Goal: Transaction & Acquisition: Purchase product/service

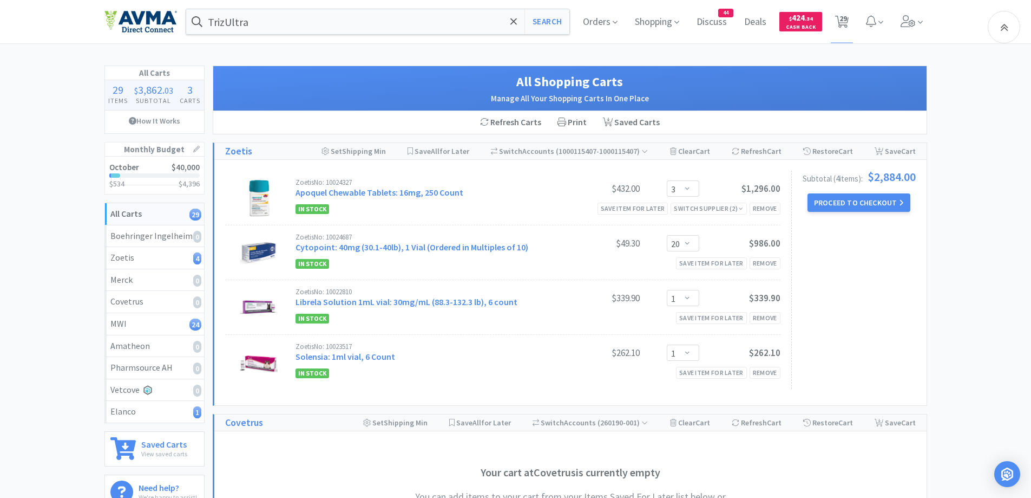
select select "3"
select select "20"
select select "1"
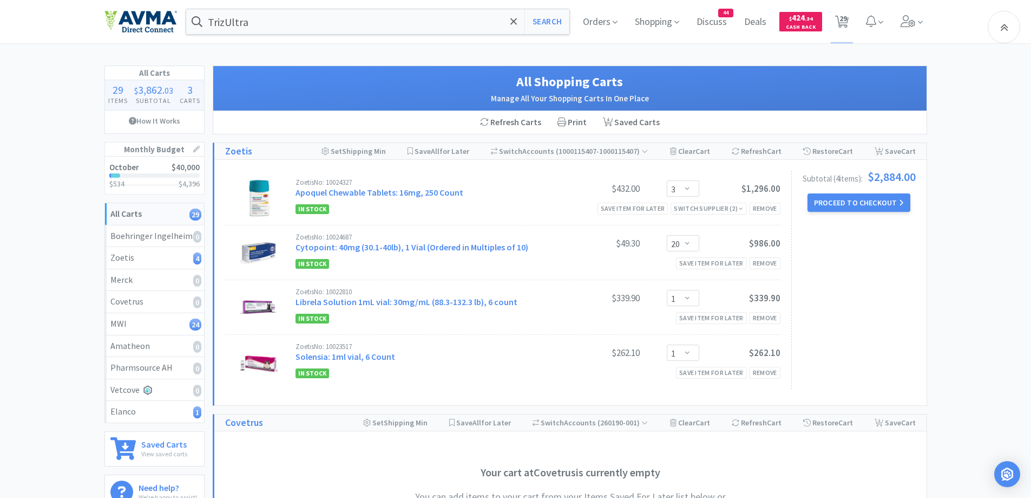
select select "2"
select select "1"
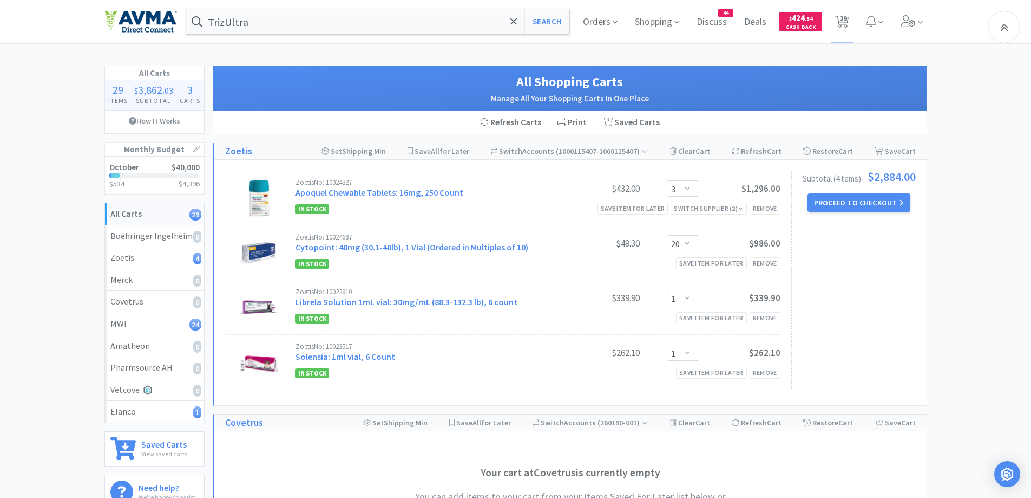
select select "7"
select select "1"
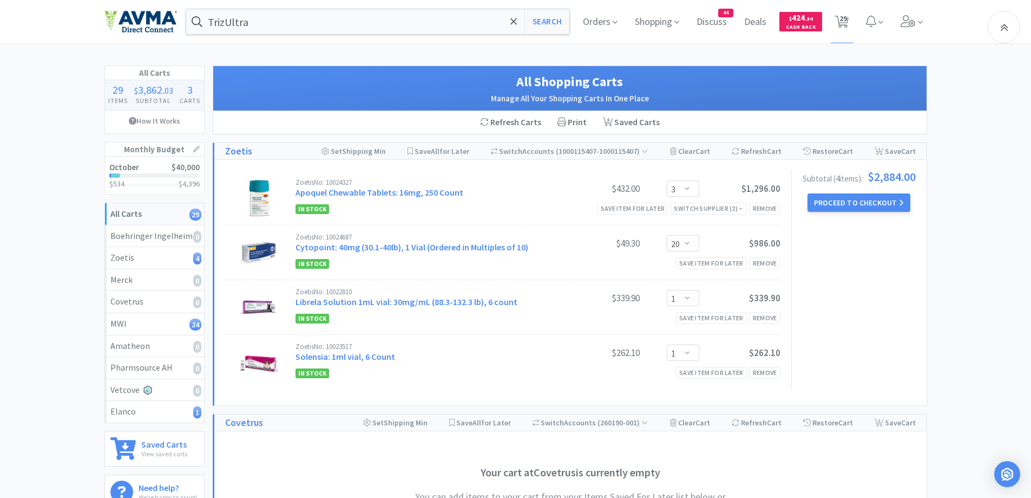
select select "1"
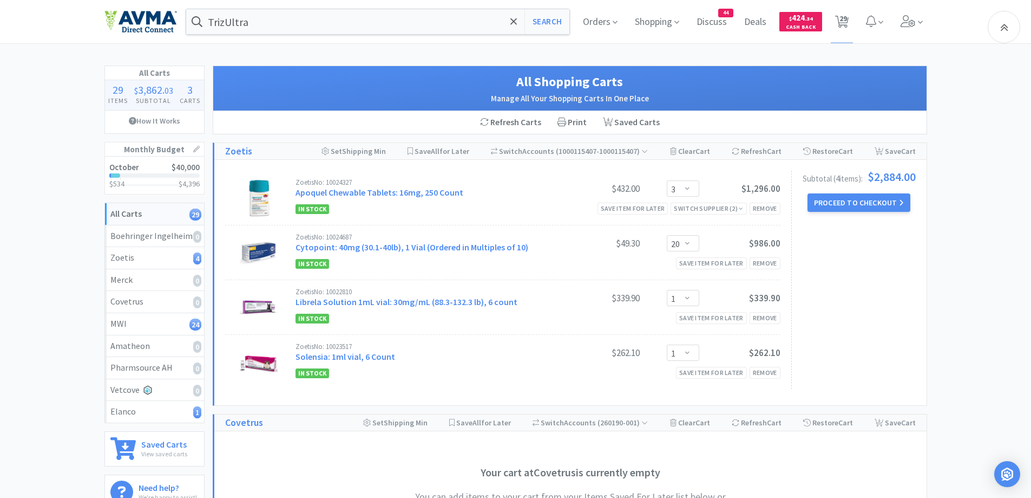
select select "1"
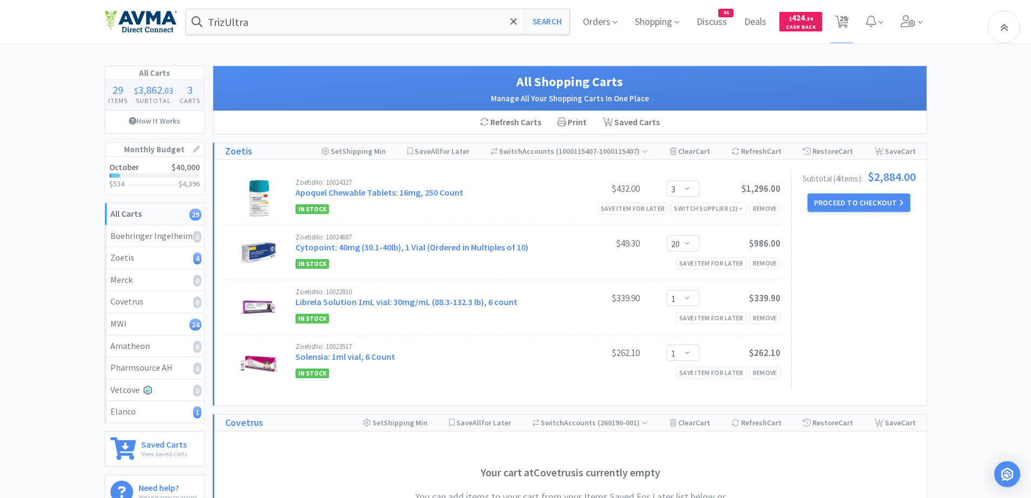
select select "1"
select select "2"
select select "1"
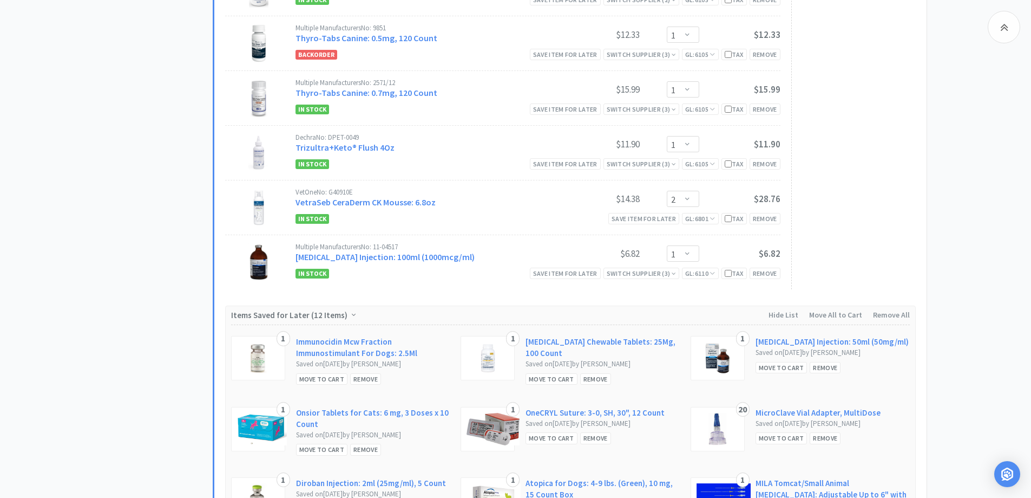
drag, startPoint x: 131, startPoint y: 204, endPoint x: 198, endPoint y: 147, distance: 87.2
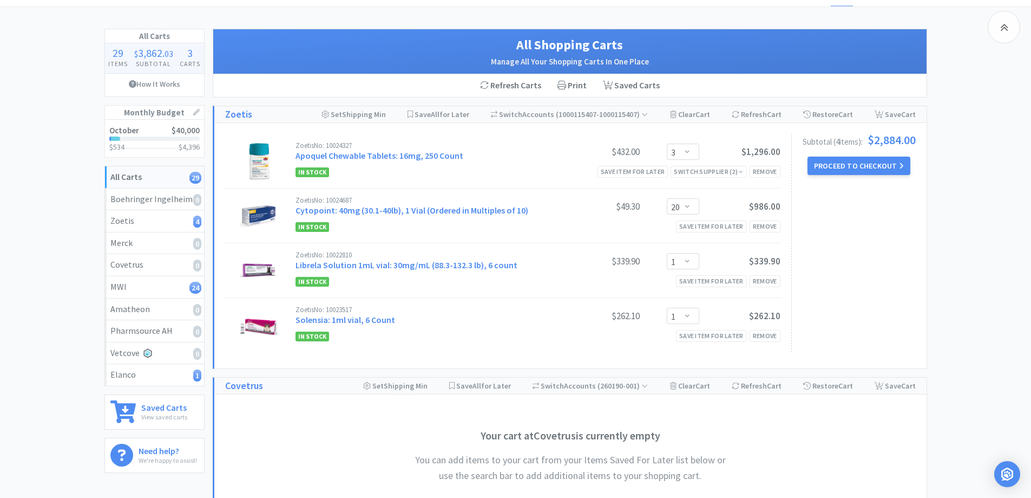
scroll to position [0, 0]
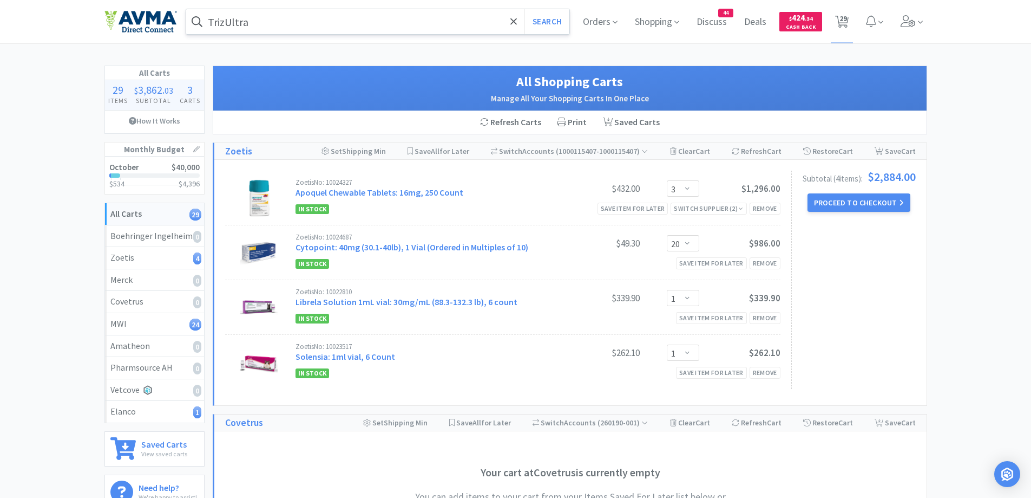
click at [306, 25] on input "TrizUltra" at bounding box center [378, 21] width 384 height 25
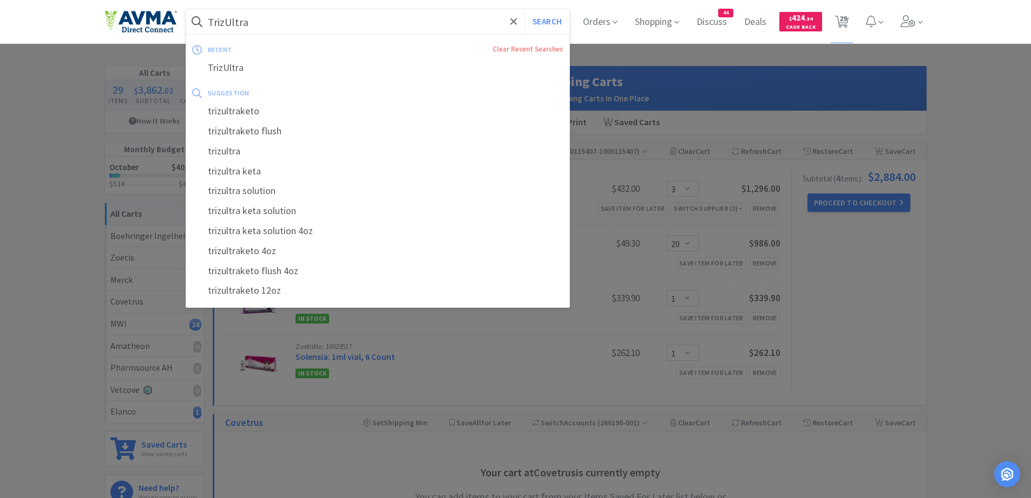
paste input "Cerenia"
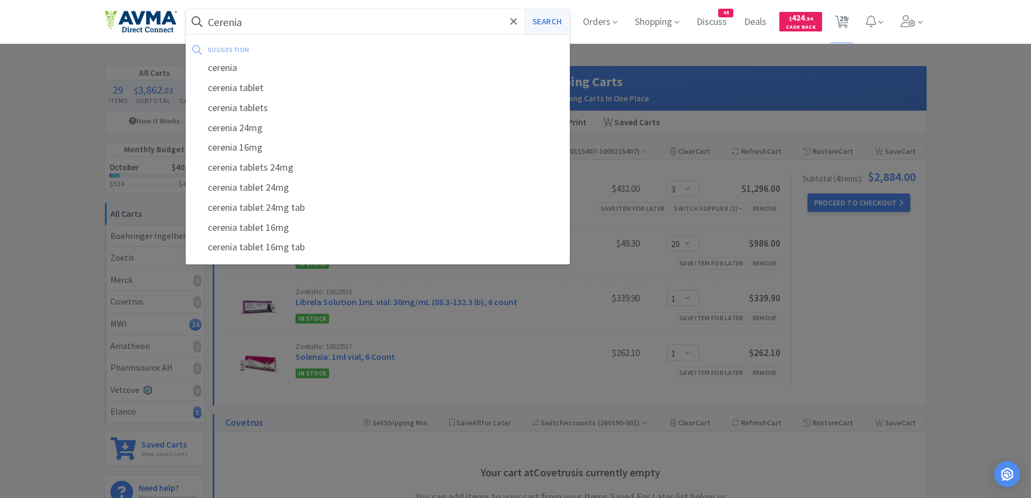
type input "Cerenia"
click at [530, 19] on button "Search" at bounding box center [547, 21] width 45 height 25
select select "1"
select select "2"
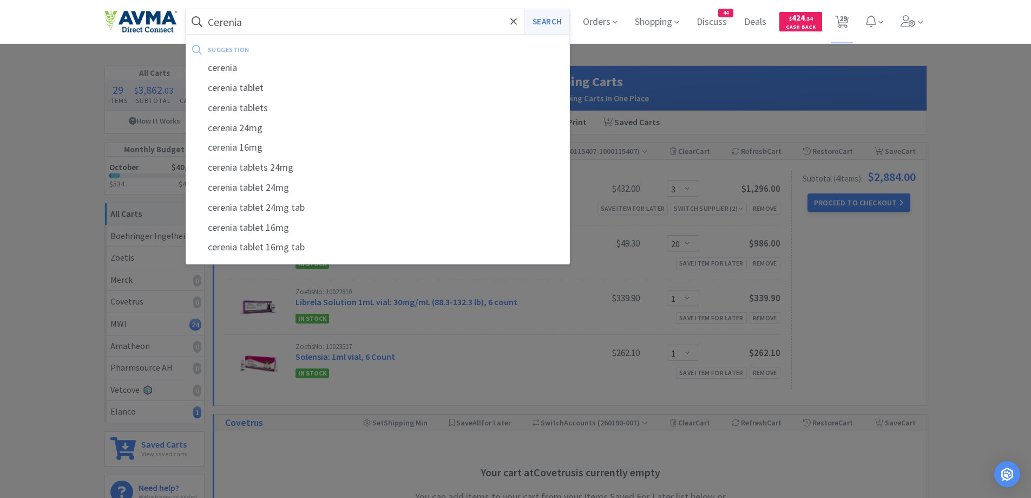
select select "1"
select select "7"
select select "1"
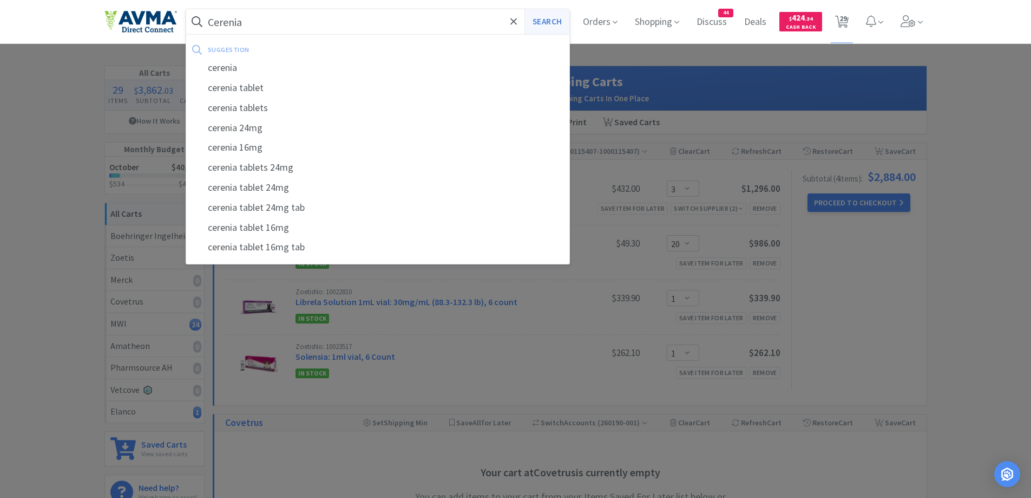
select select "1"
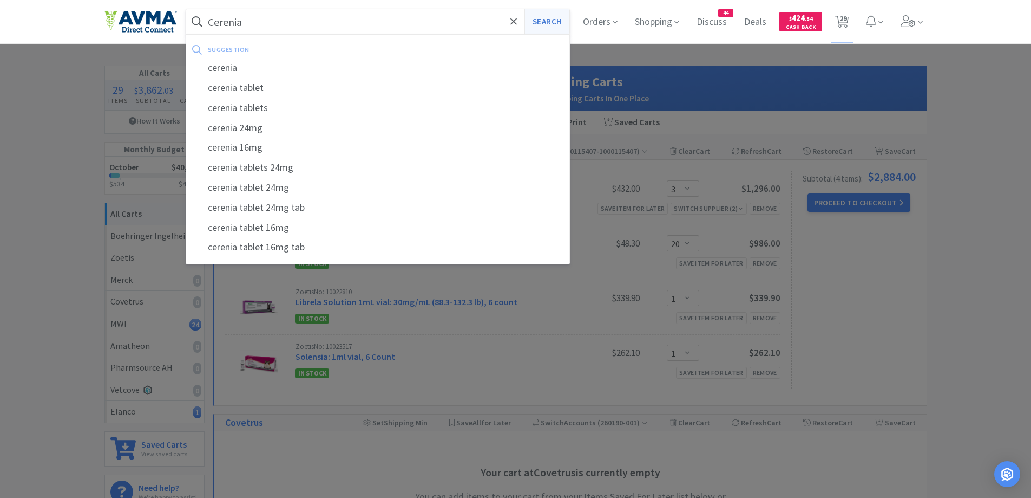
select select "1"
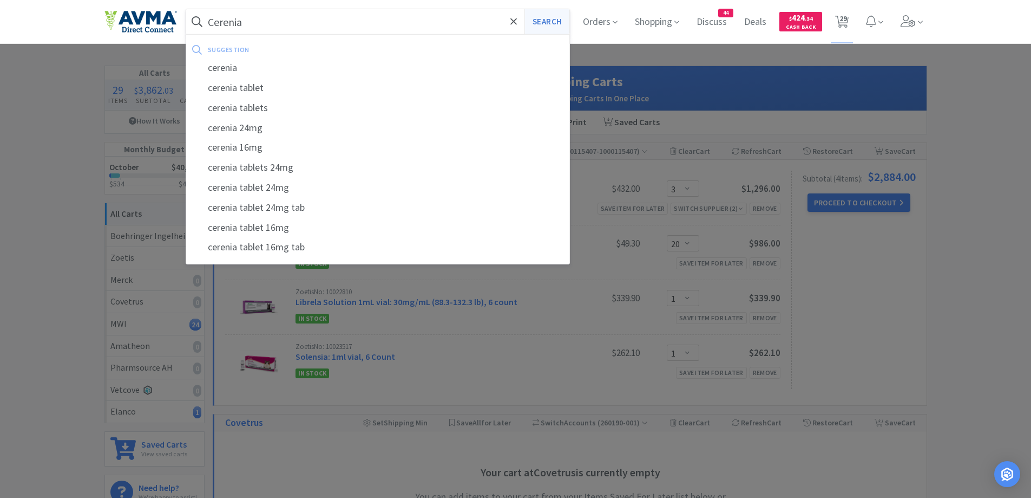
select select "1"
select select "2"
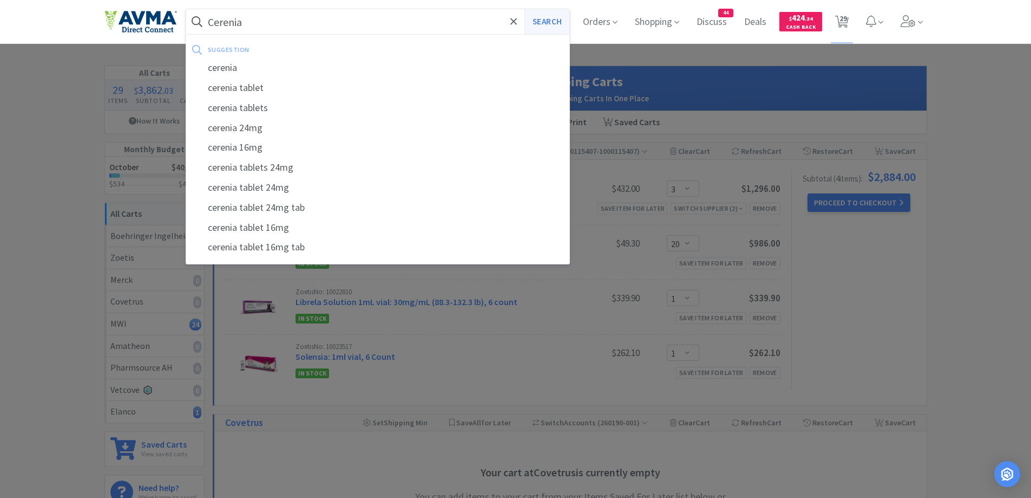
select select "1"
select select "3"
select select "20"
select select "1"
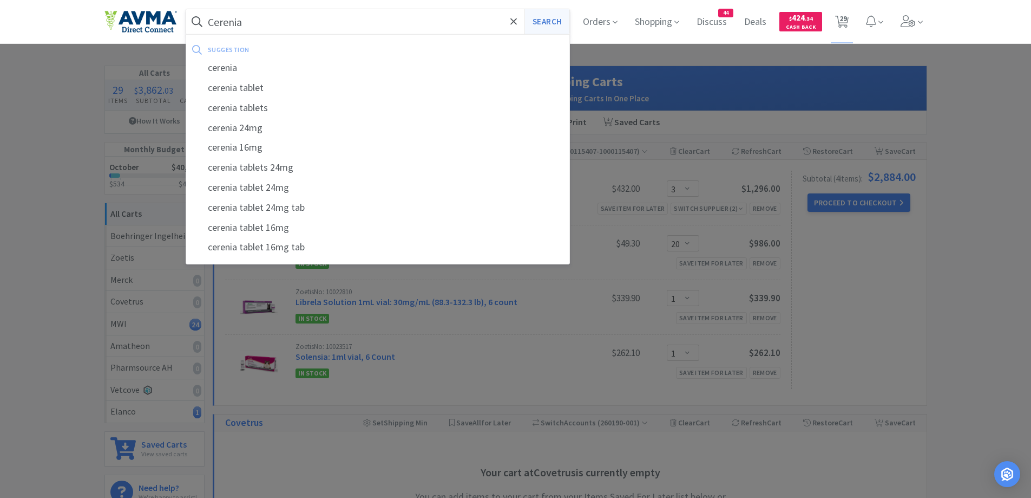
select select "1"
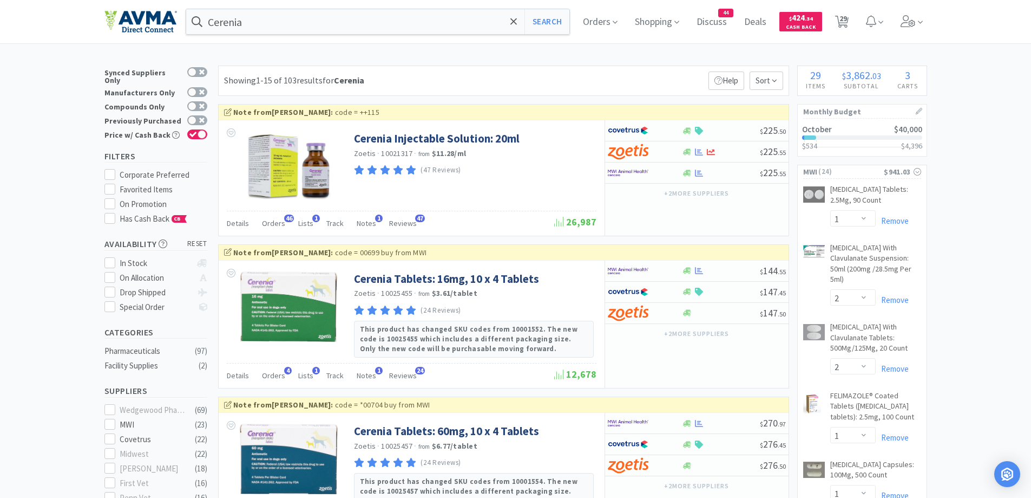
click at [630, 77] on div "Showing 1-15 of 103 results for Cerenia Filters Help Sort" at bounding box center [503, 81] width 571 height 30
click at [642, 68] on div "Showing 1-15 of 103 results for Cerenia Filters Help Sort" at bounding box center [503, 81] width 571 height 30
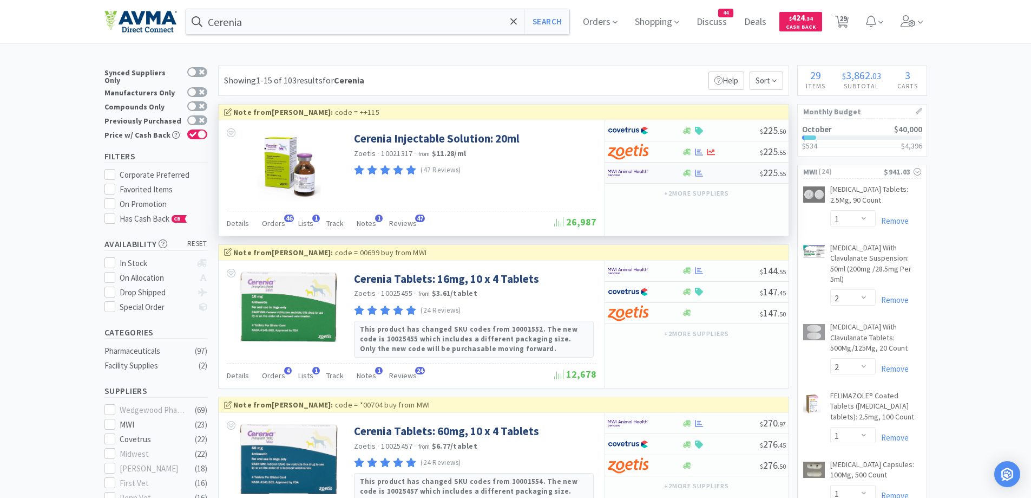
click at [677, 168] on div at bounding box center [645, 173] width 74 height 18
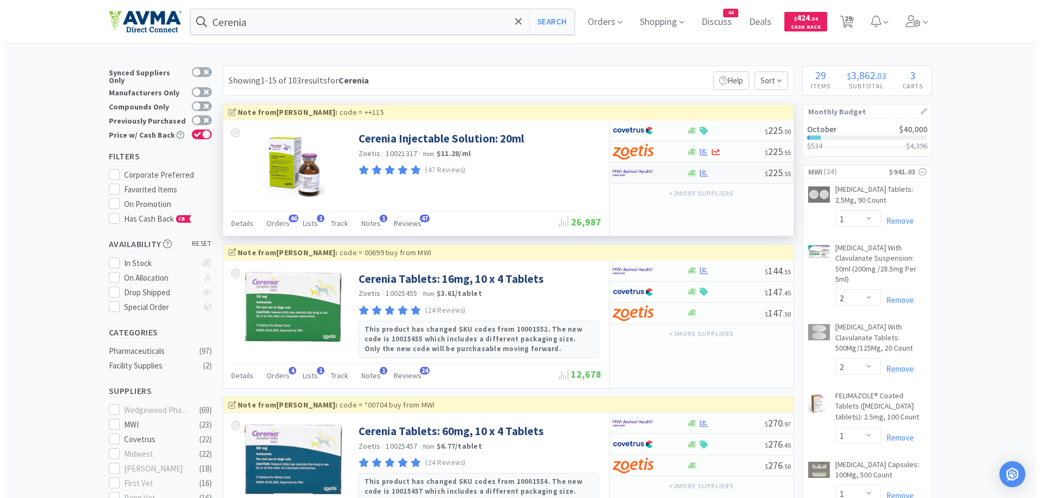
select select "1"
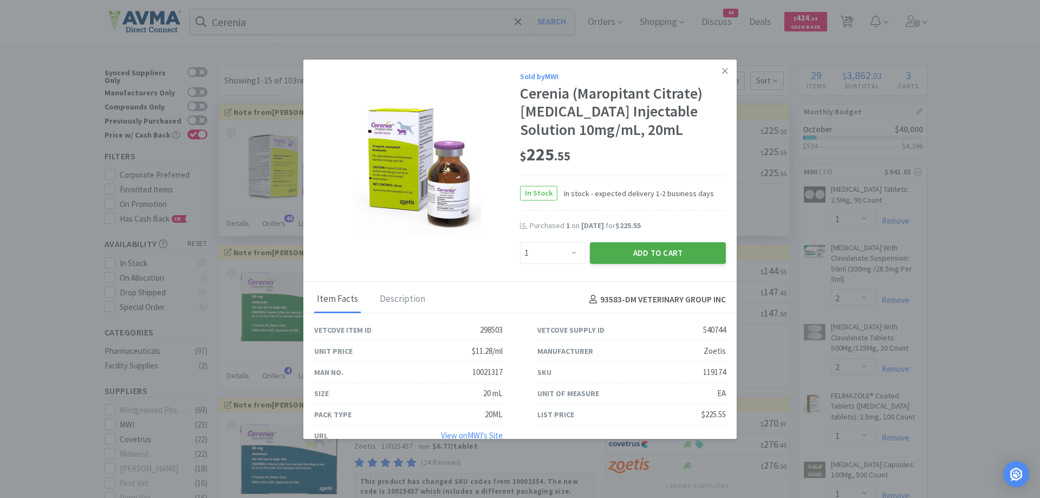
click at [703, 248] on button "Add to Cart" at bounding box center [658, 253] width 136 height 22
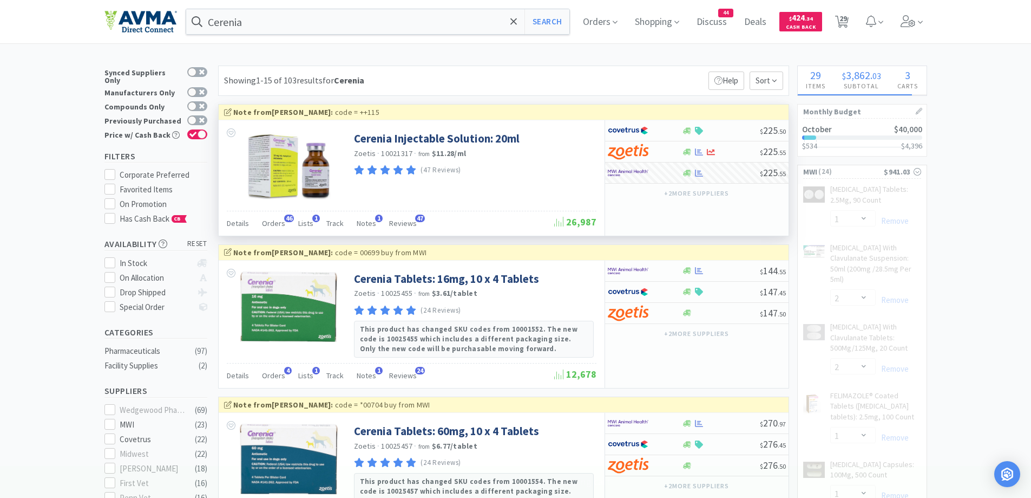
select select "1"
select select "7"
select select "1"
select select "2"
select select "1"
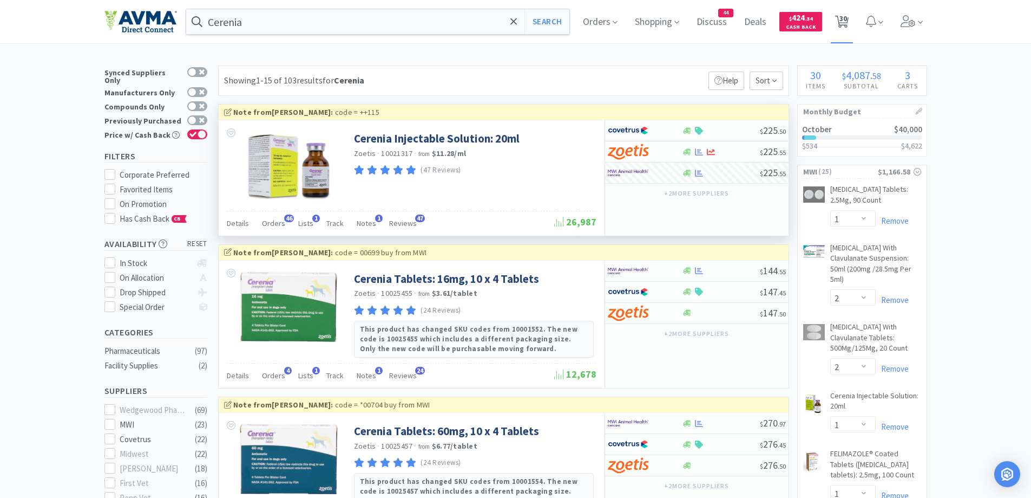
click at [841, 23] on icon at bounding box center [842, 22] width 14 height 12
select select "3"
select select "20"
select select "1"
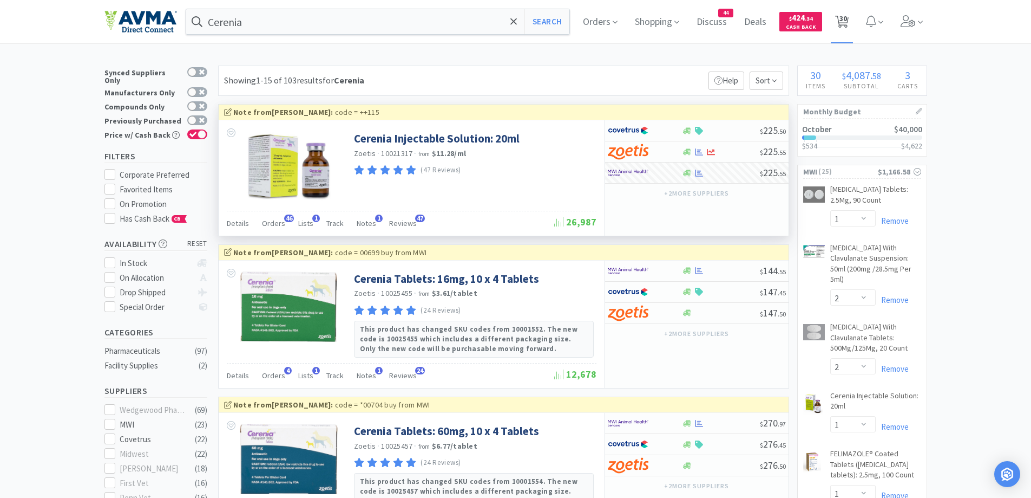
select select "1"
select select "2"
select select "1"
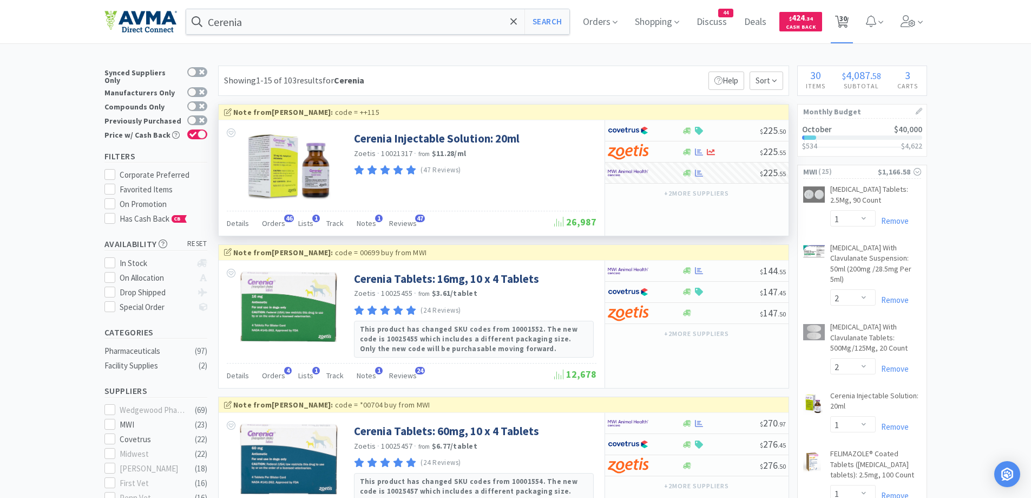
select select "1"
select select "7"
select select "1"
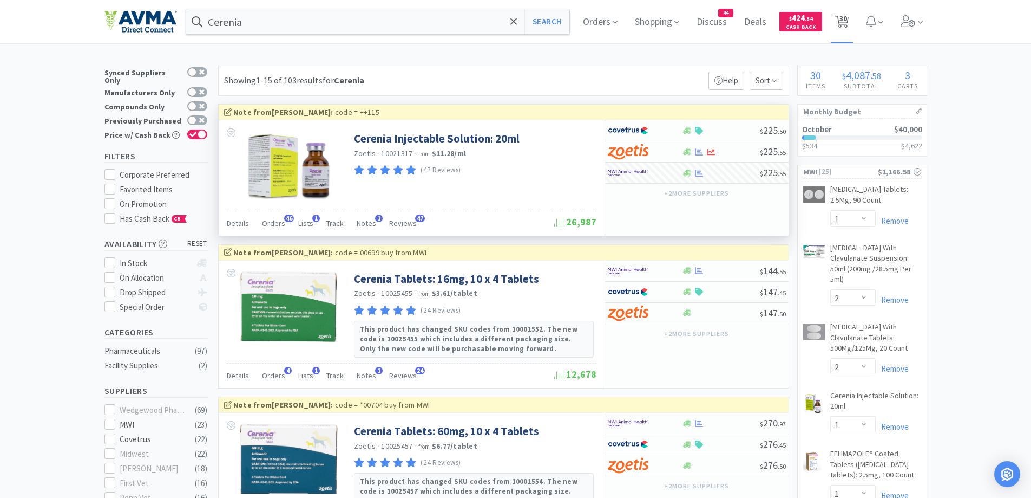
select select "1"
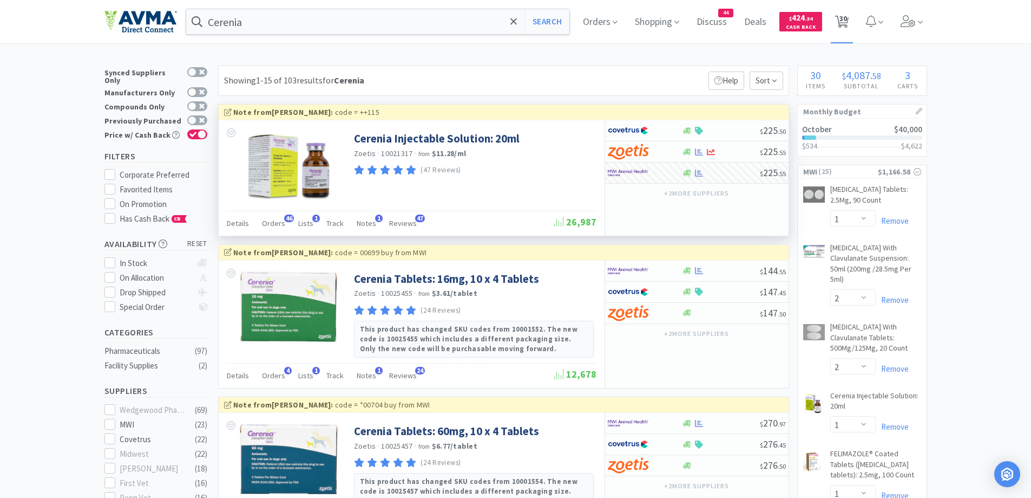
select select "1"
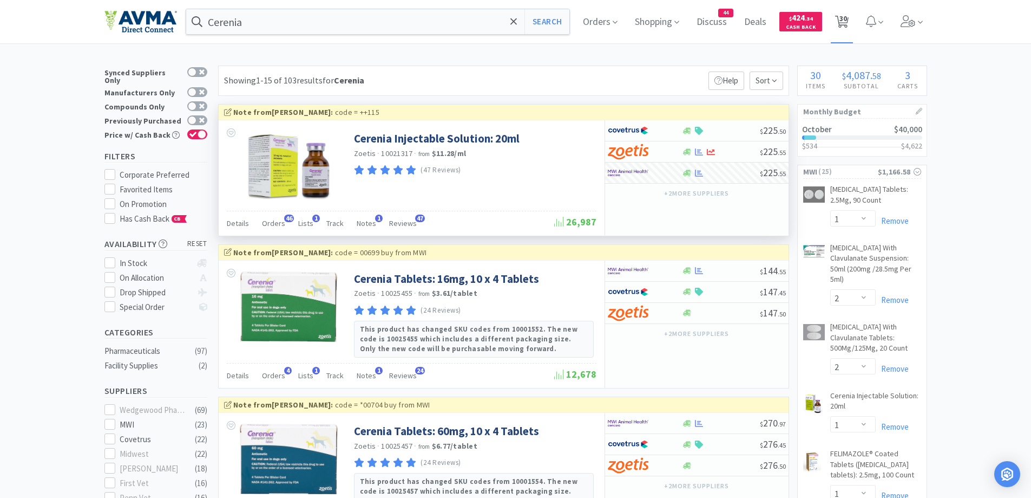
select select "1"
select select "2"
select select "1"
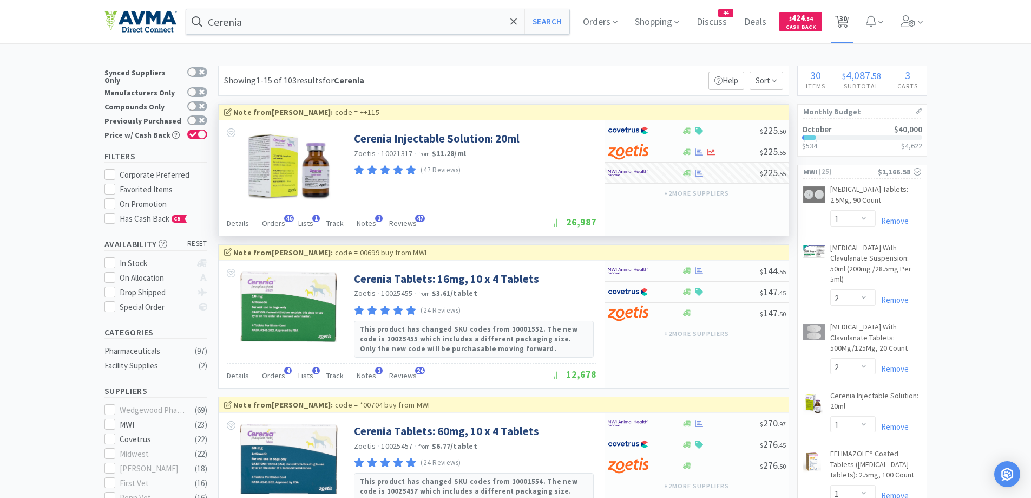
select select "1"
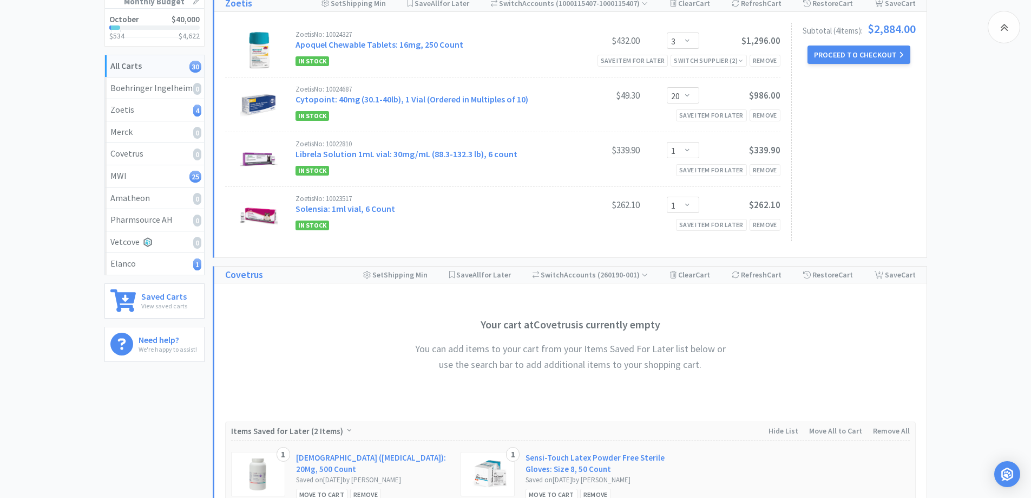
scroll to position [108, 0]
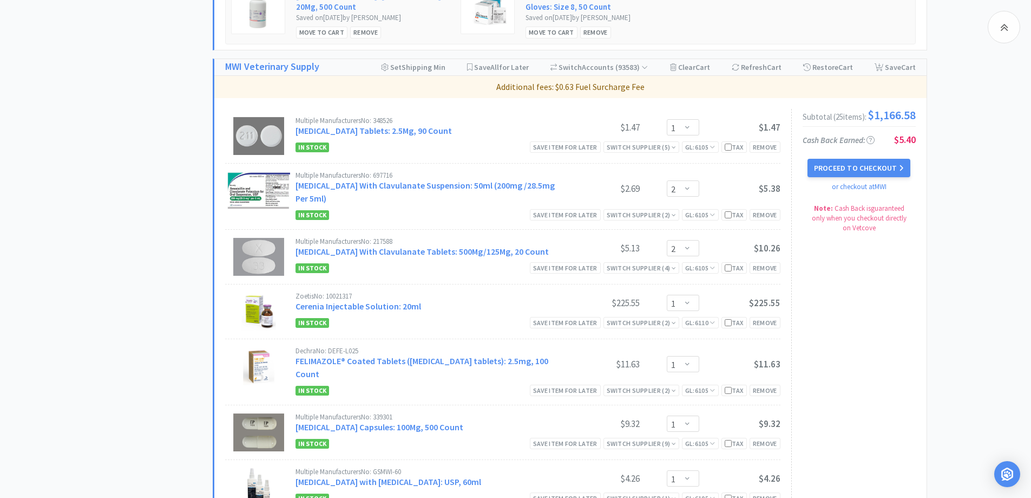
scroll to position [650, 0]
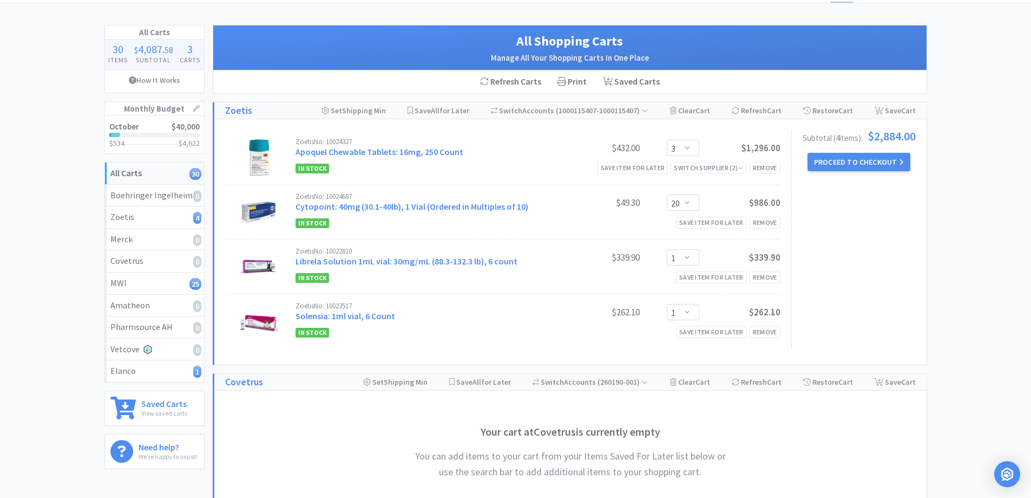
scroll to position [0, 0]
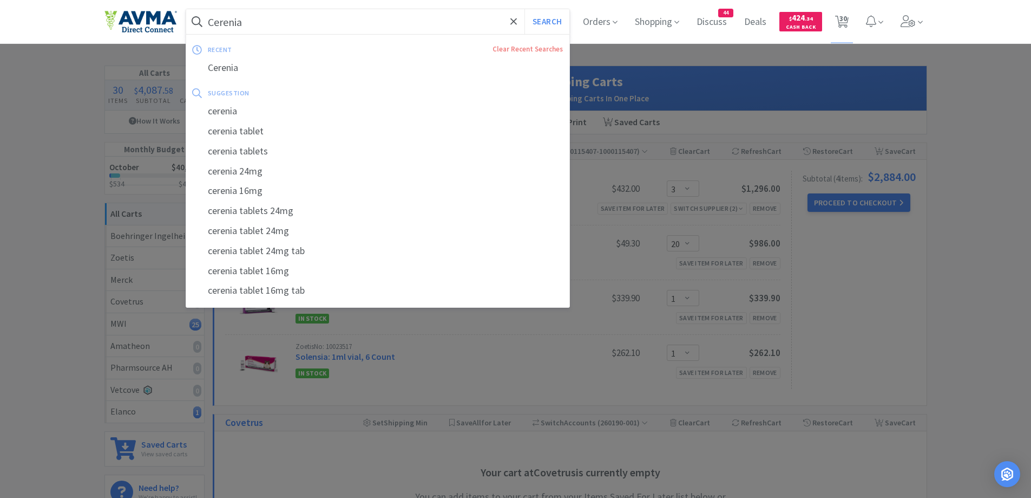
click at [295, 20] on input "Cerenia" at bounding box center [378, 21] width 384 height 25
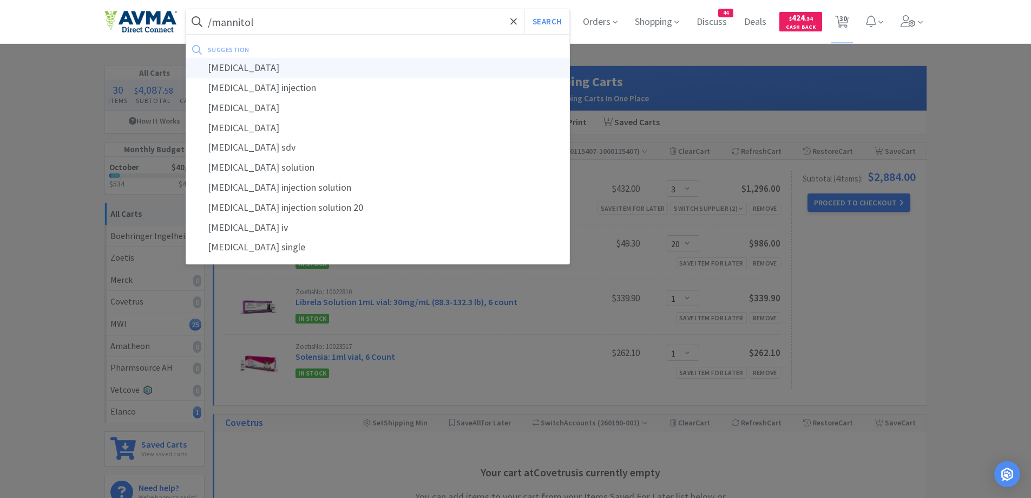
type input "[MEDICAL_DATA]"
select select "1"
select select "2"
select select "1"
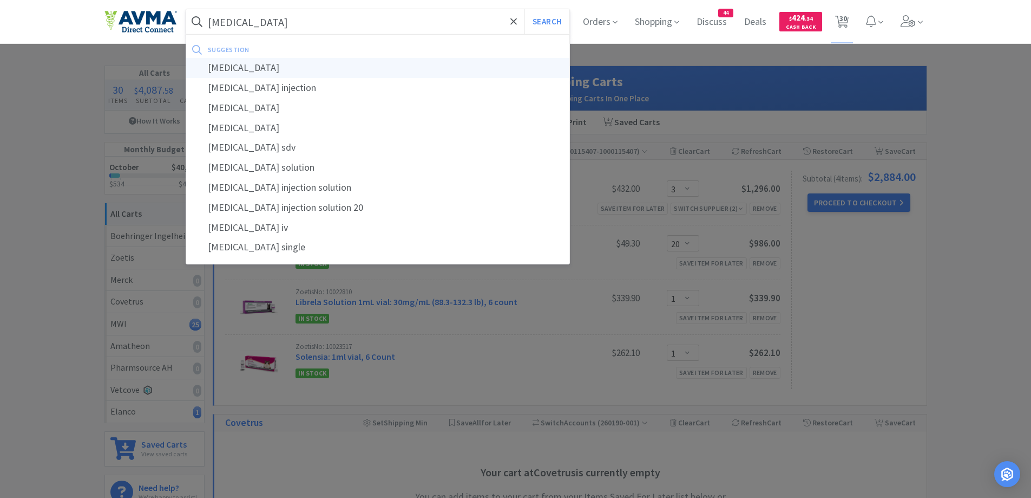
select select "1"
select select "7"
select select "1"
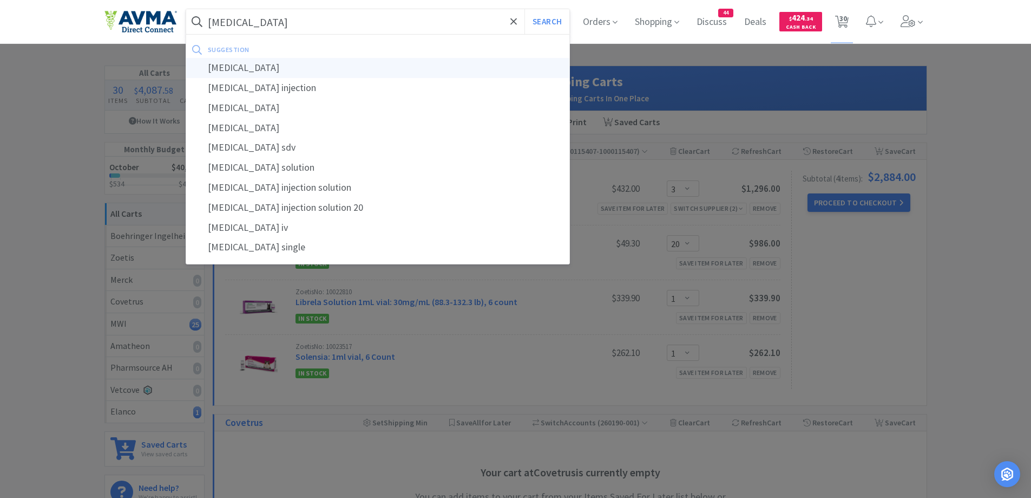
select select "1"
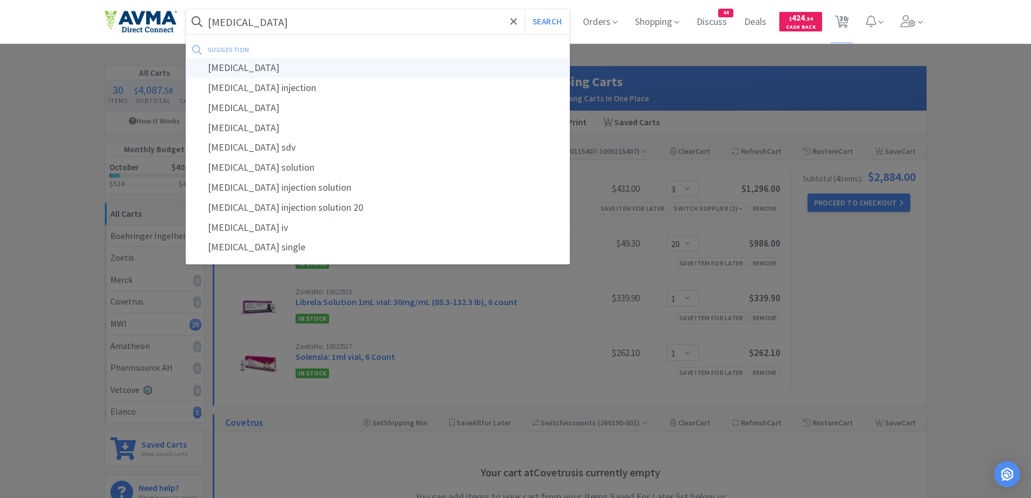
select select "1"
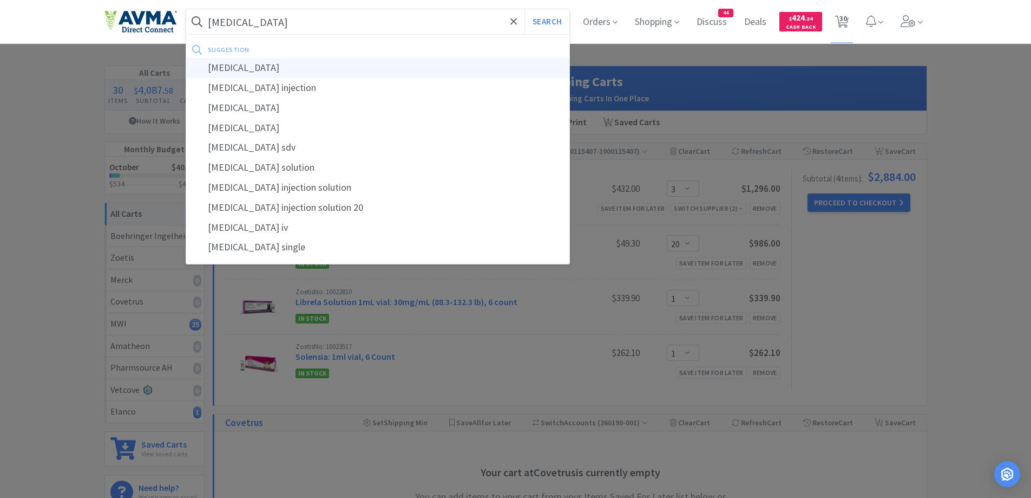
select select "1"
select select "2"
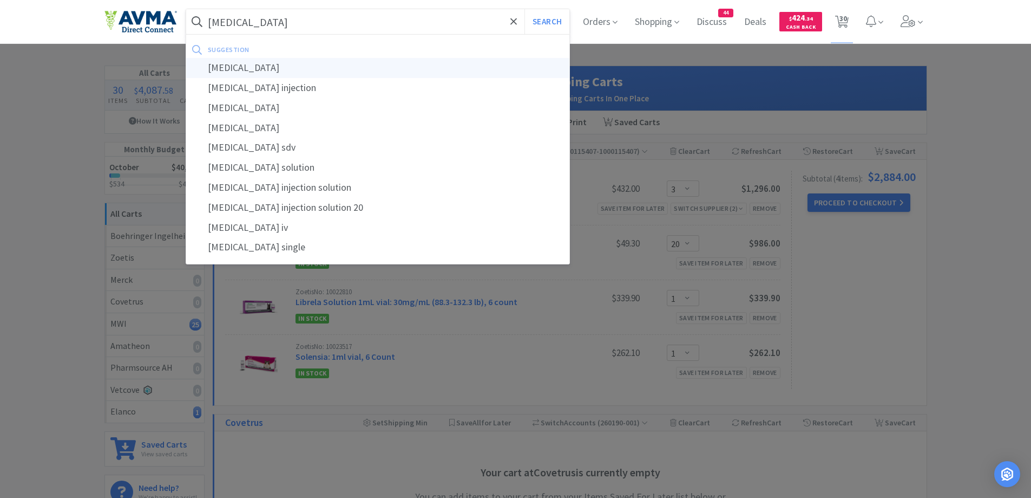
select select "1"
select select "3"
select select "20"
select select "1"
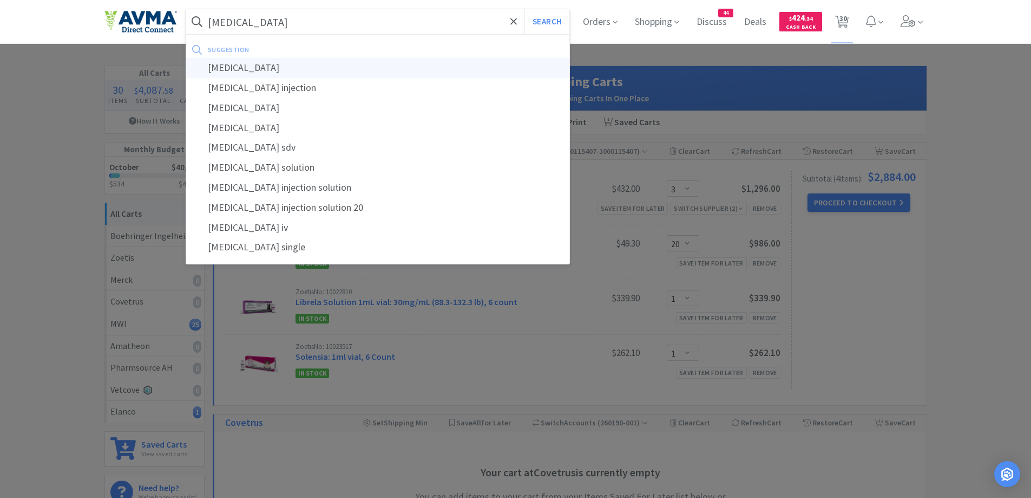
select select "1"
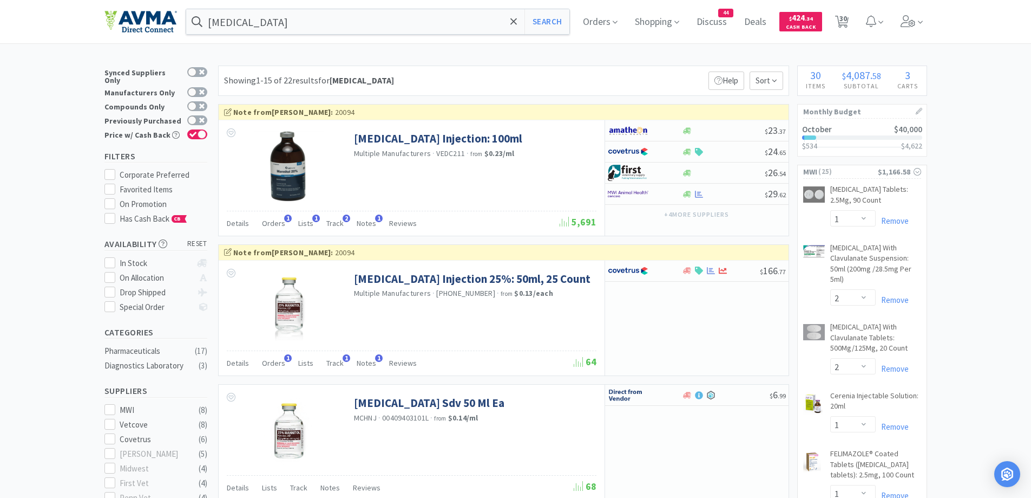
click at [559, 86] on div "Showing 1-15 of 22 results for [MEDICAL_DATA] Filters Help Sort" at bounding box center [503, 81] width 571 height 30
click at [495, 74] on div "Showing 1-15 of 22 results for [MEDICAL_DATA] Filters Help Sort" at bounding box center [503, 81] width 571 height 30
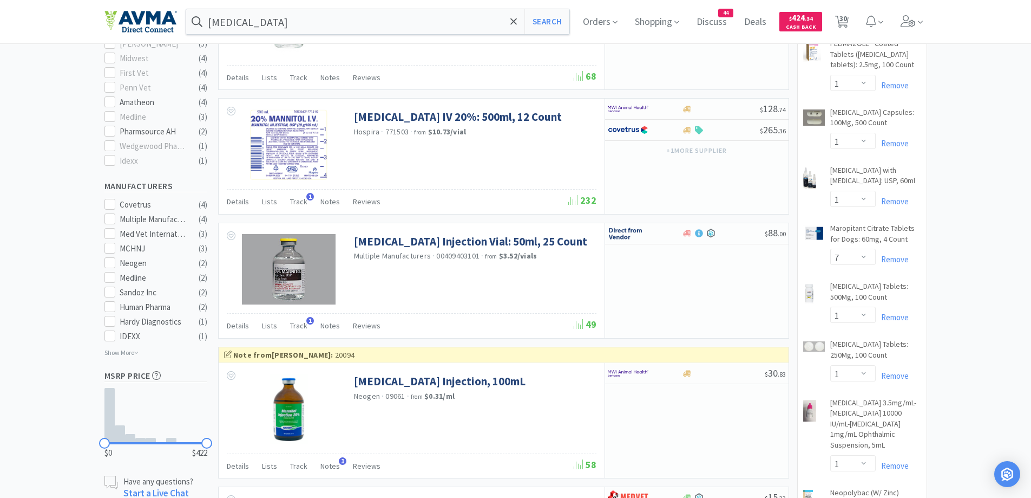
scroll to position [541, 0]
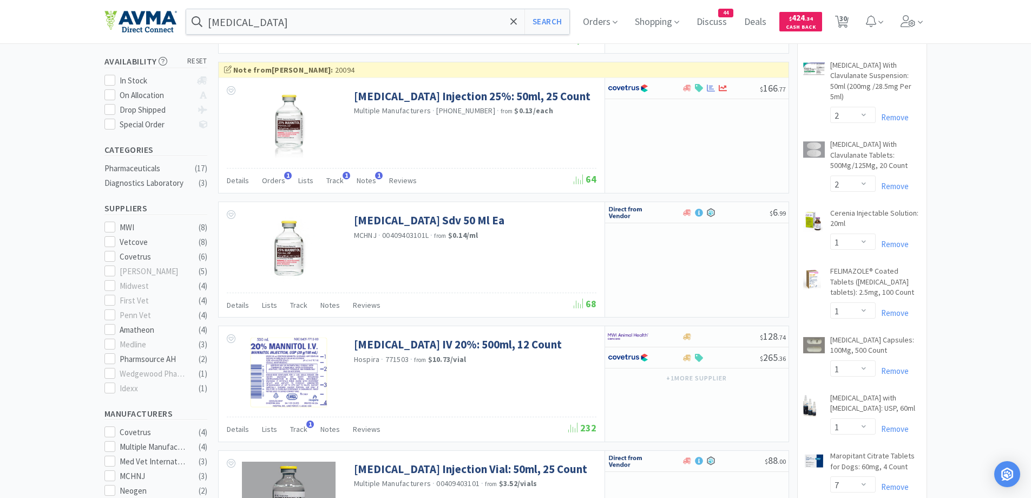
scroll to position [108, 0]
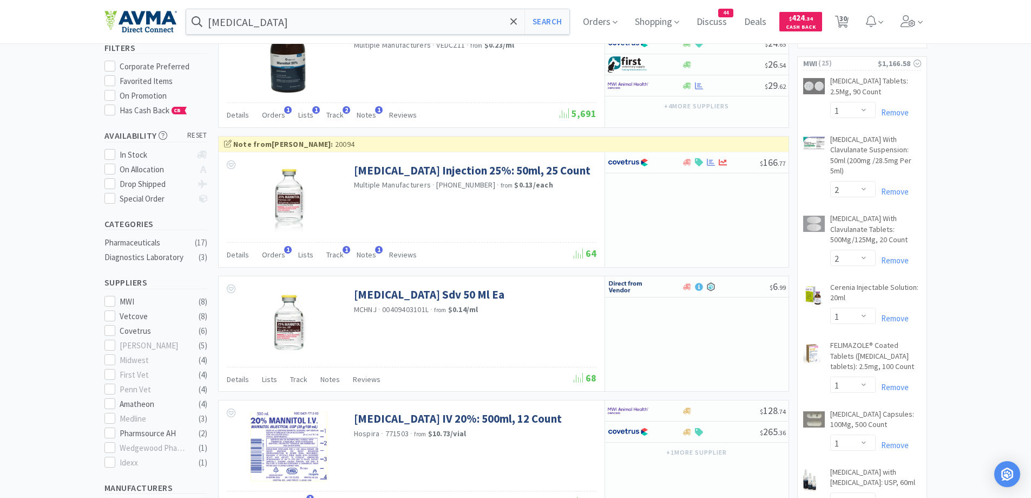
drag, startPoint x: 37, startPoint y: 192, endPoint x: 49, endPoint y: 212, distance: 23.5
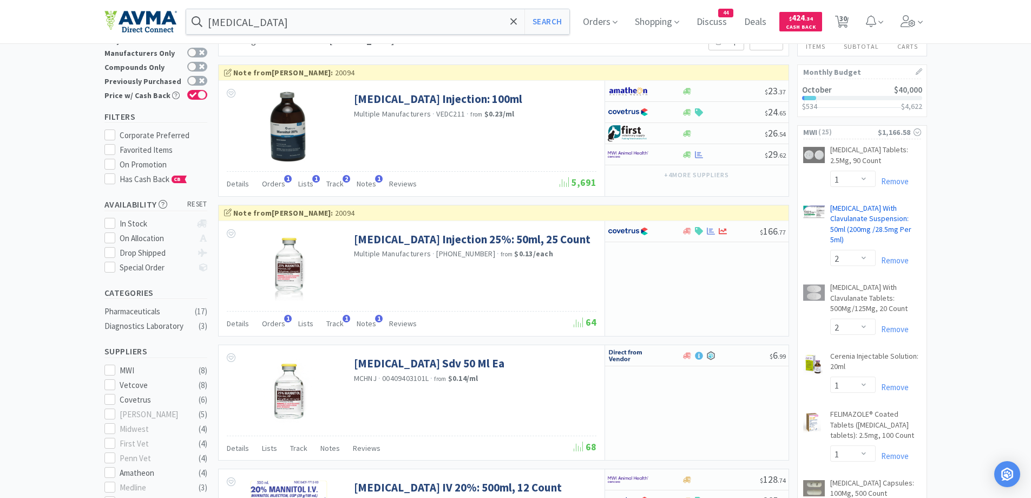
scroll to position [0, 0]
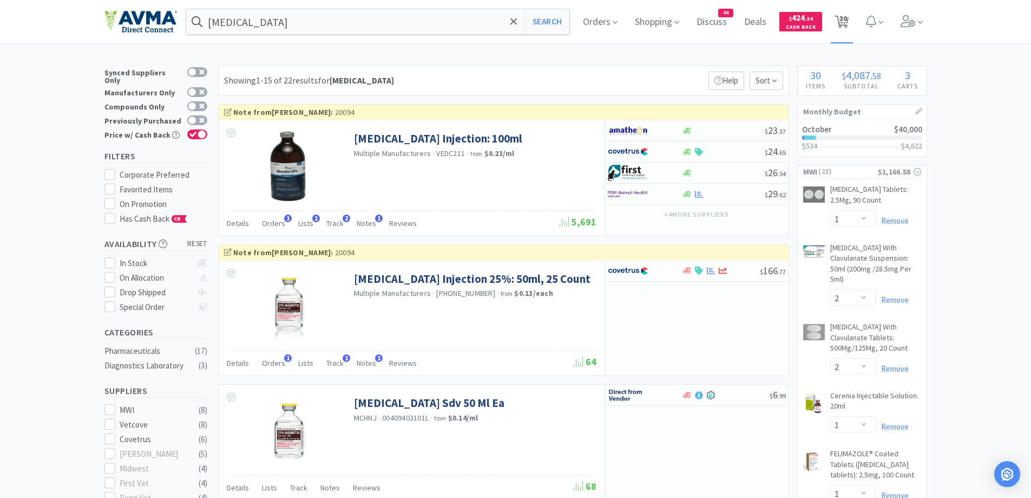
click at [847, 31] on span "30" at bounding box center [844, 18] width 8 height 43
select select "3"
select select "20"
select select "1"
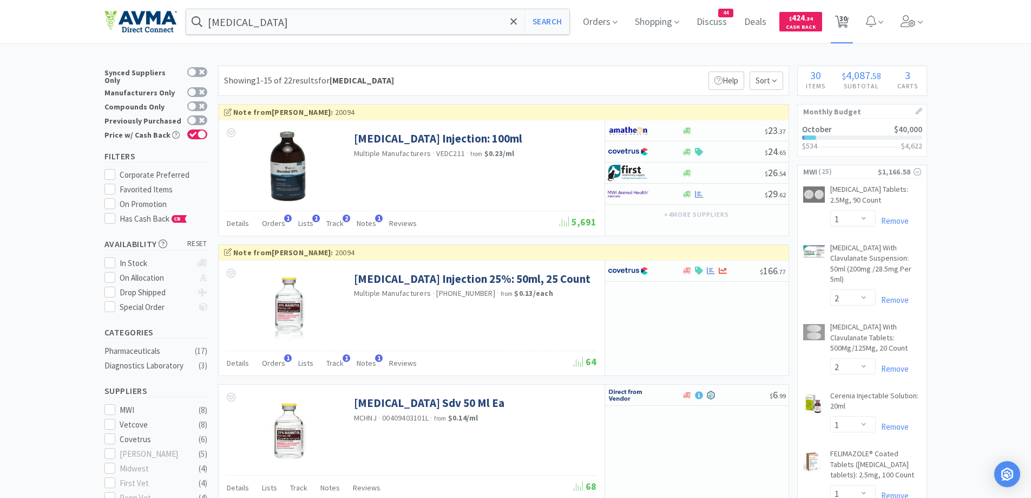
select select "1"
select select "2"
select select "1"
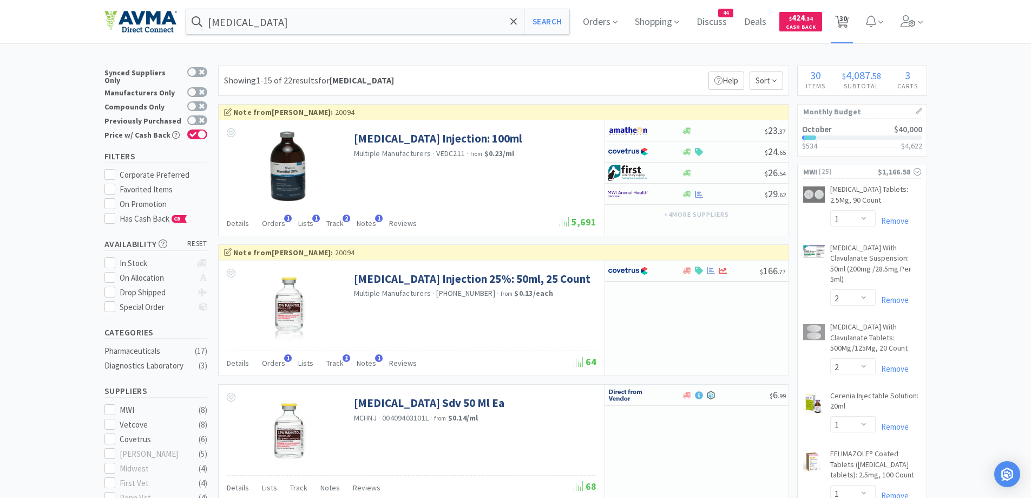
select select "1"
select select "7"
select select "1"
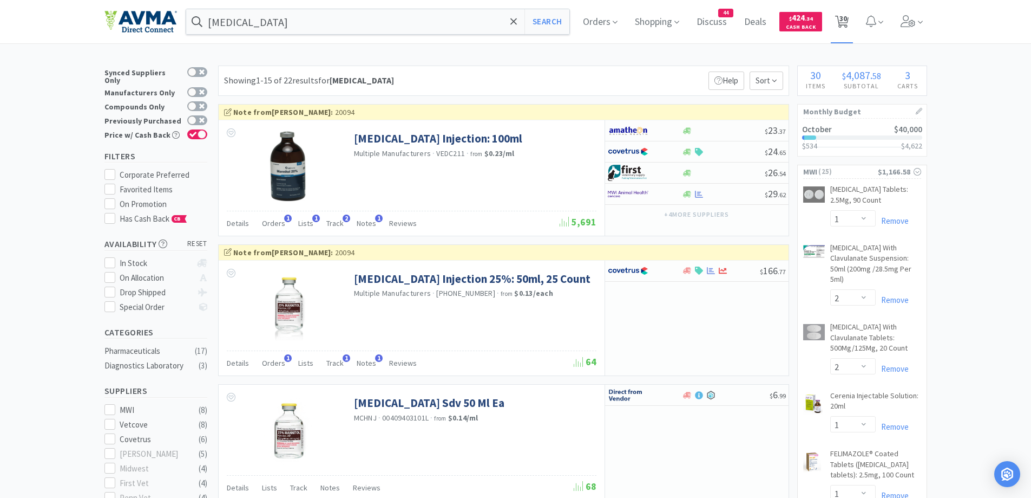
select select "1"
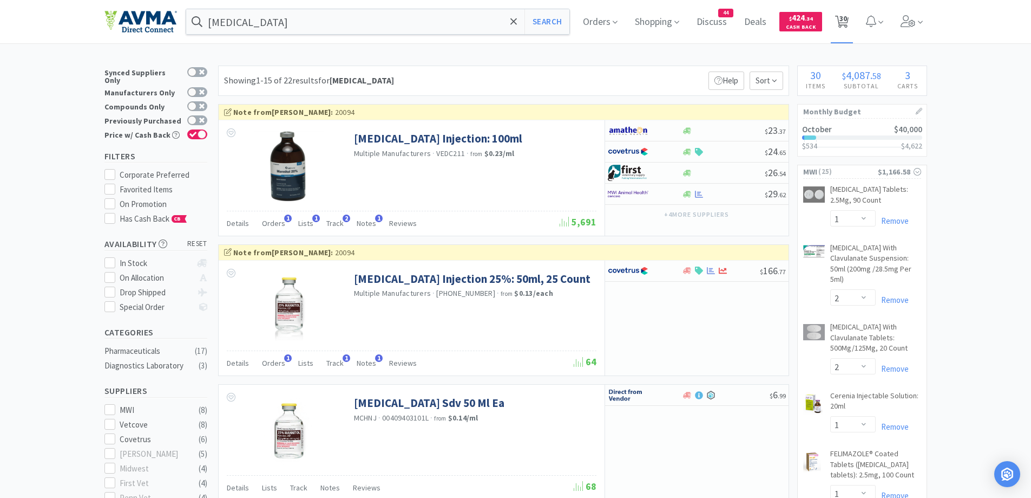
select select "1"
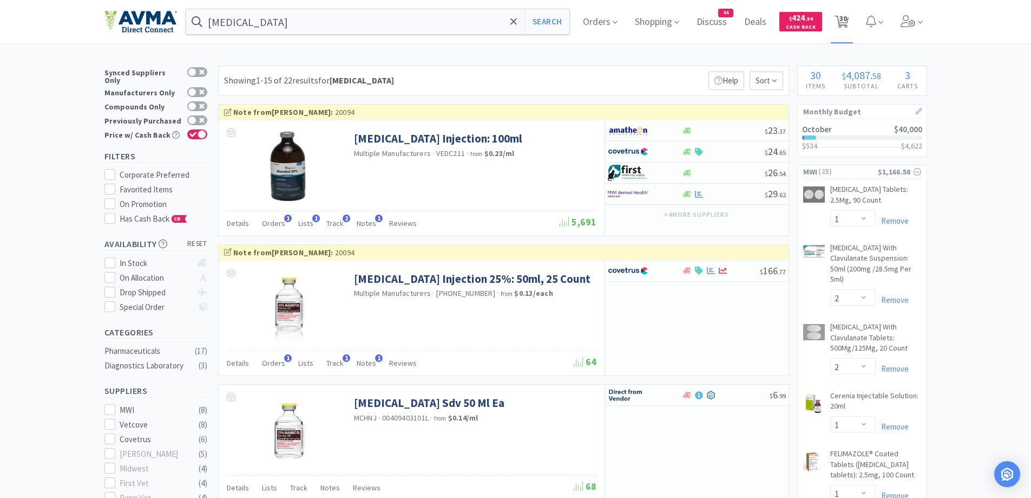
select select "1"
select select "2"
select select "1"
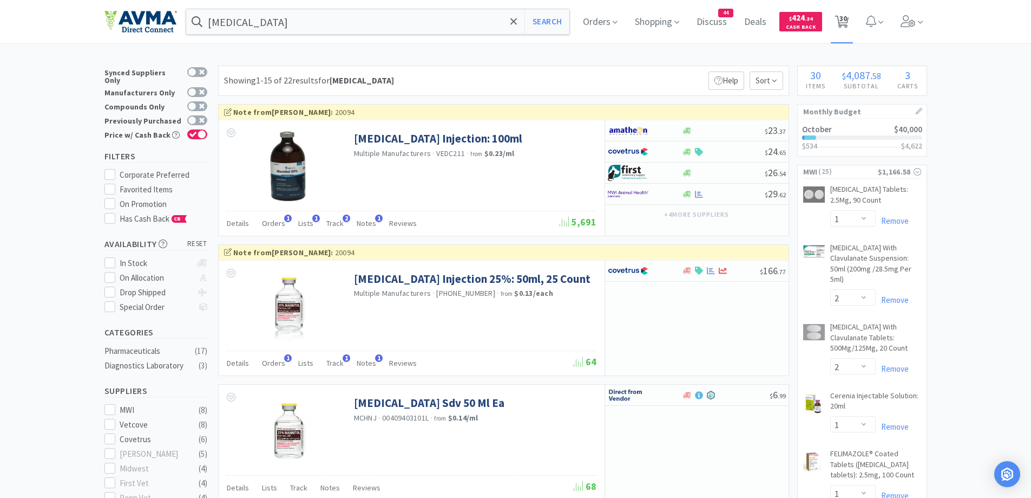
select select "1"
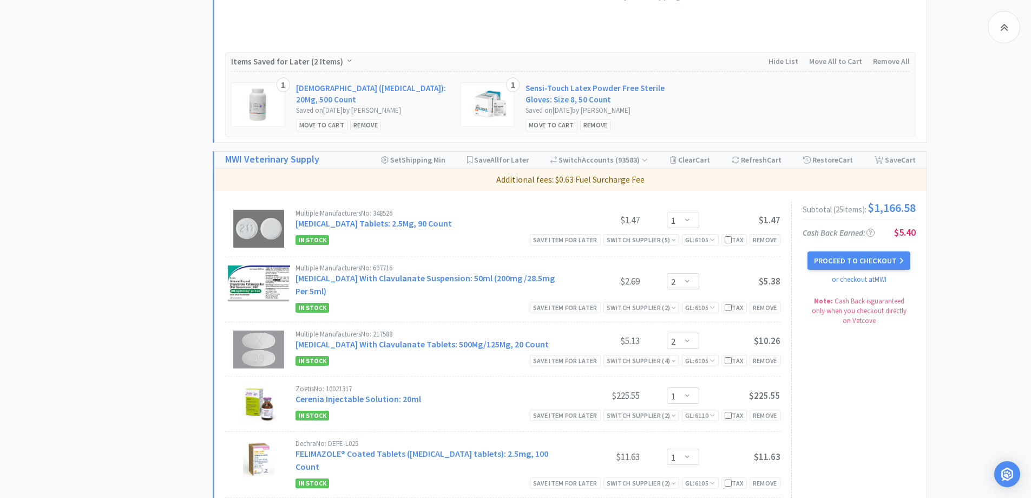
scroll to position [541, 0]
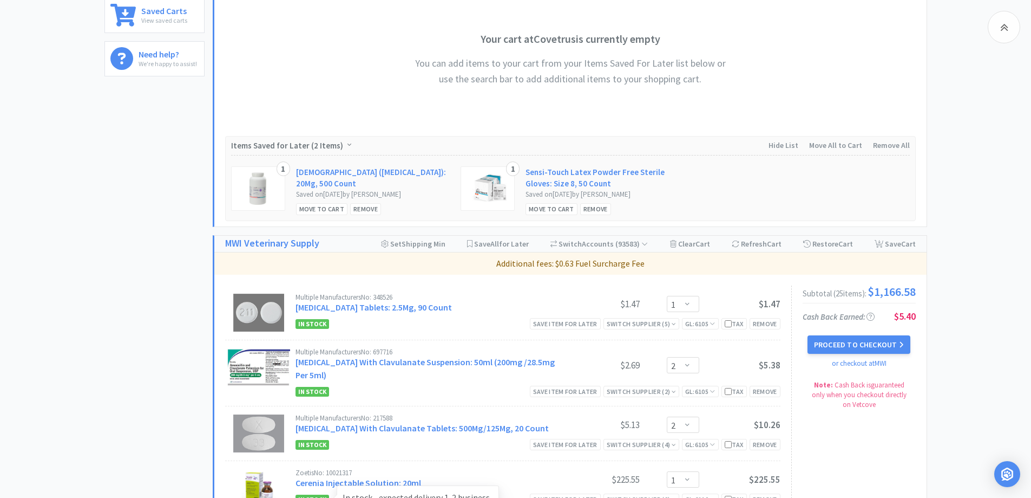
scroll to position [0, 0]
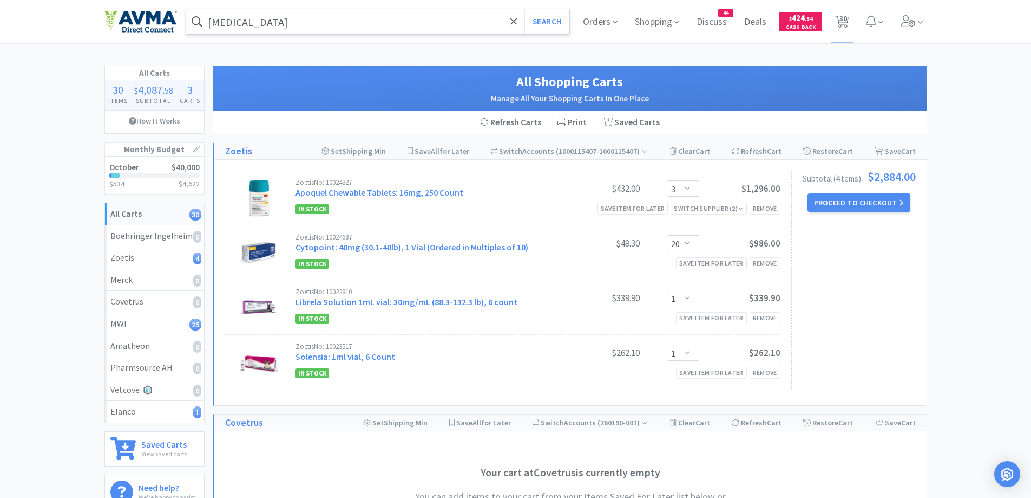
click at [313, 32] on input "[MEDICAL_DATA]" at bounding box center [378, 21] width 384 height 25
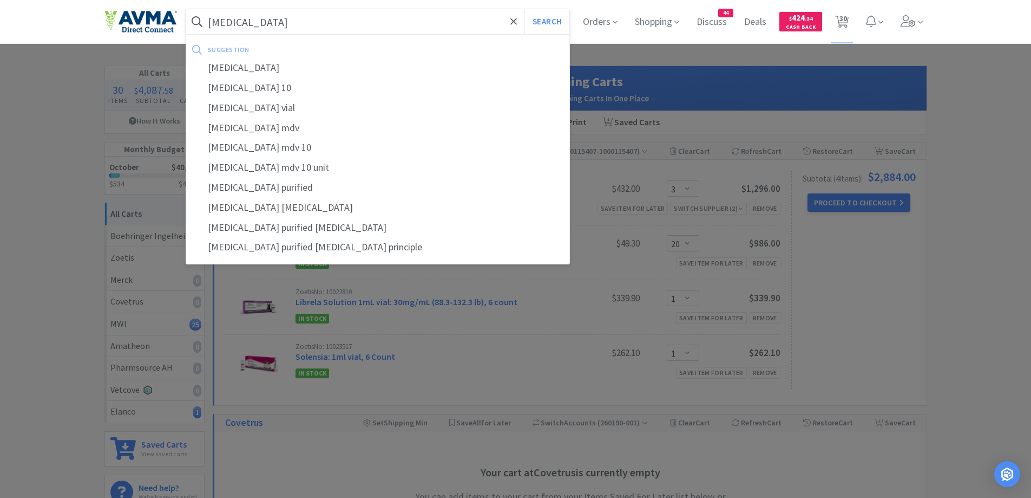
type input "[MEDICAL_DATA]"
click at [525, 9] on button "Search" at bounding box center [547, 21] width 45 height 25
select select "1"
select select "2"
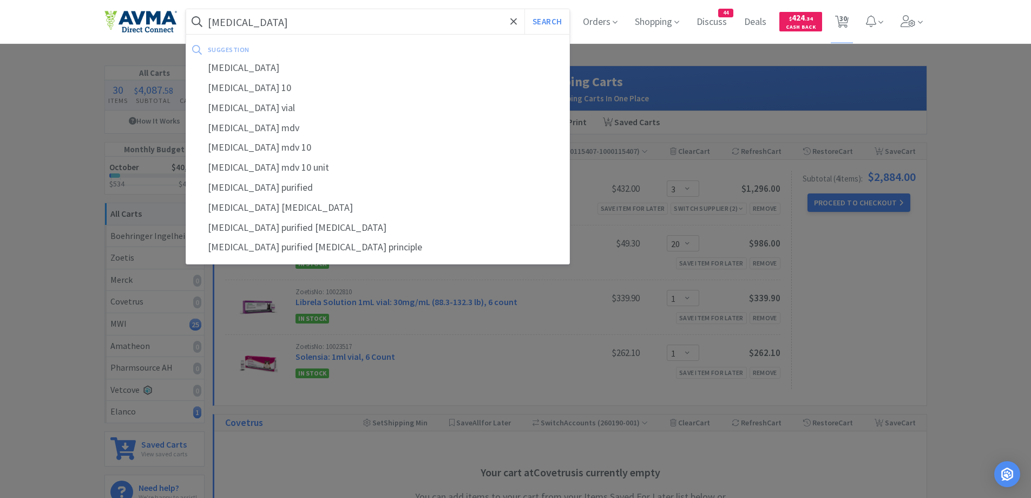
select select "1"
select select "7"
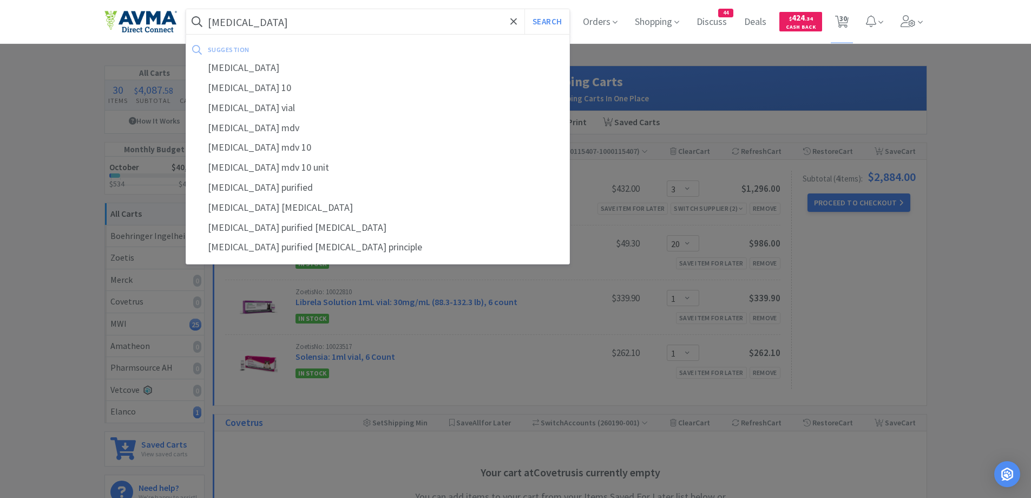
select select "1"
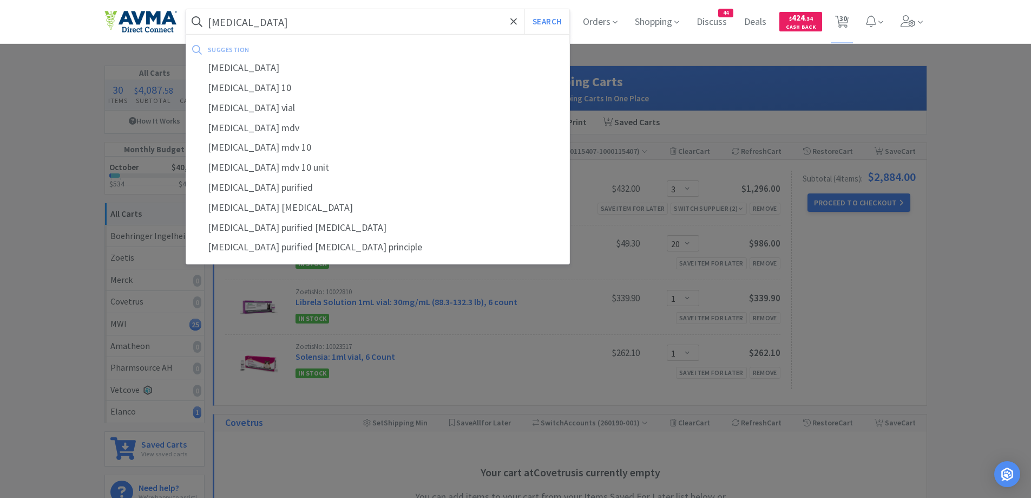
select select "1"
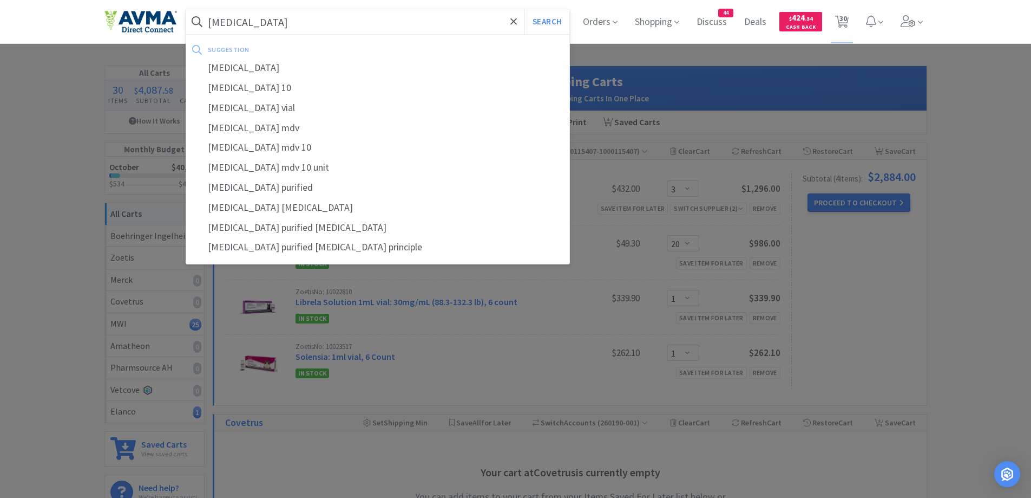
select select "1"
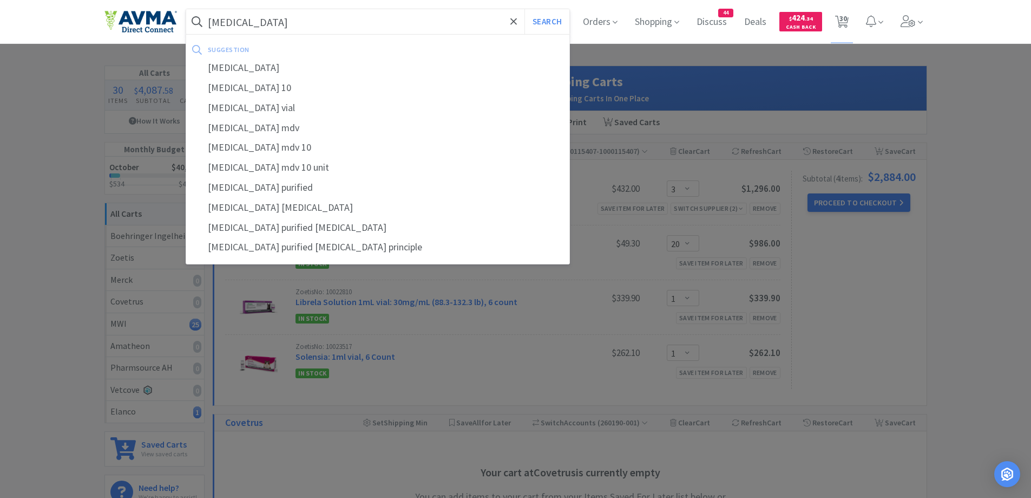
select select "2"
select select "1"
select select "3"
select select "20"
select select "1"
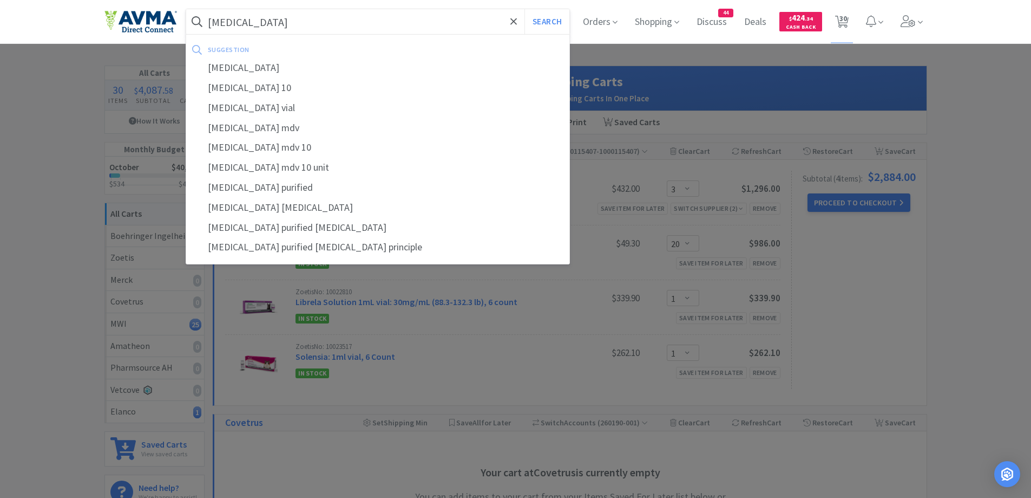
select select "1"
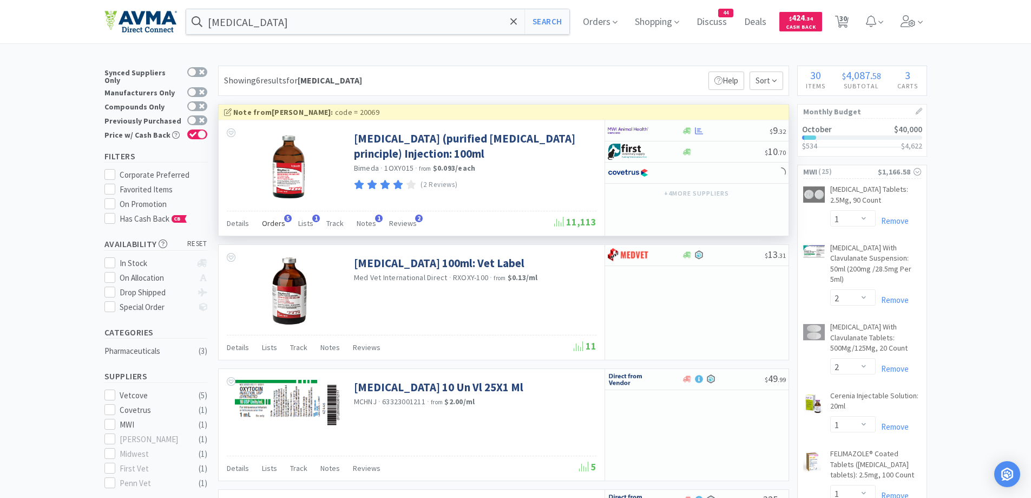
click at [267, 220] on span "Orders" at bounding box center [273, 223] width 23 height 10
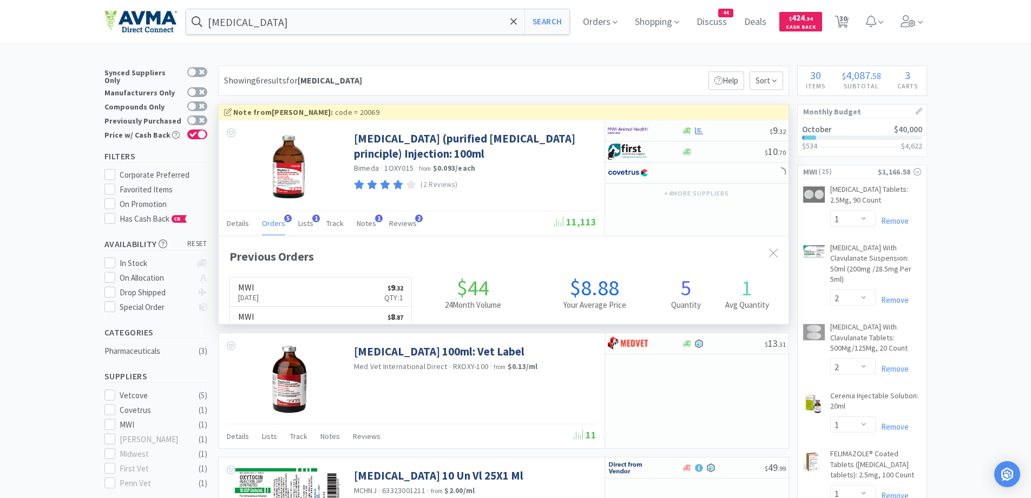
scroll to position [280, 570]
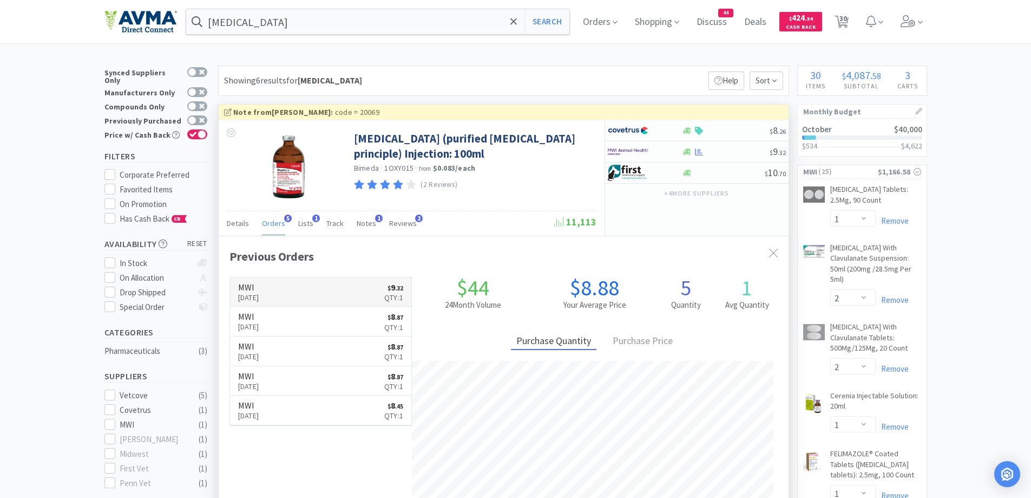
click at [259, 289] on h6 "MWI" at bounding box center [248, 287] width 21 height 9
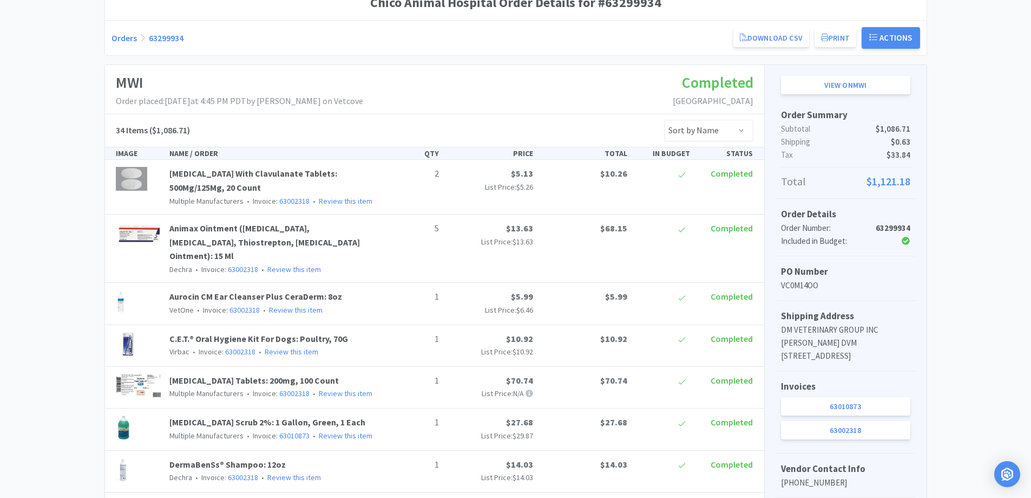
scroll to position [325, 0]
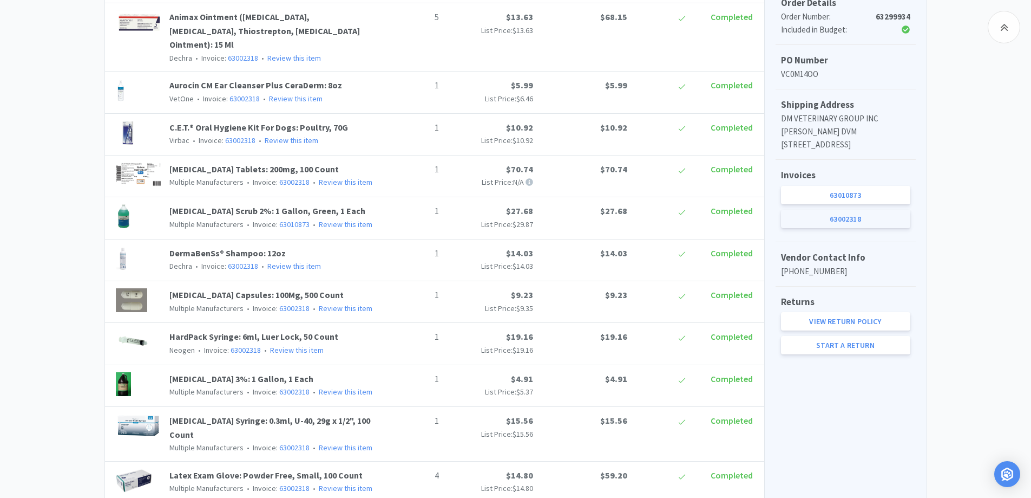
click at [820, 227] on link "63002318" at bounding box center [845, 219] width 129 height 18
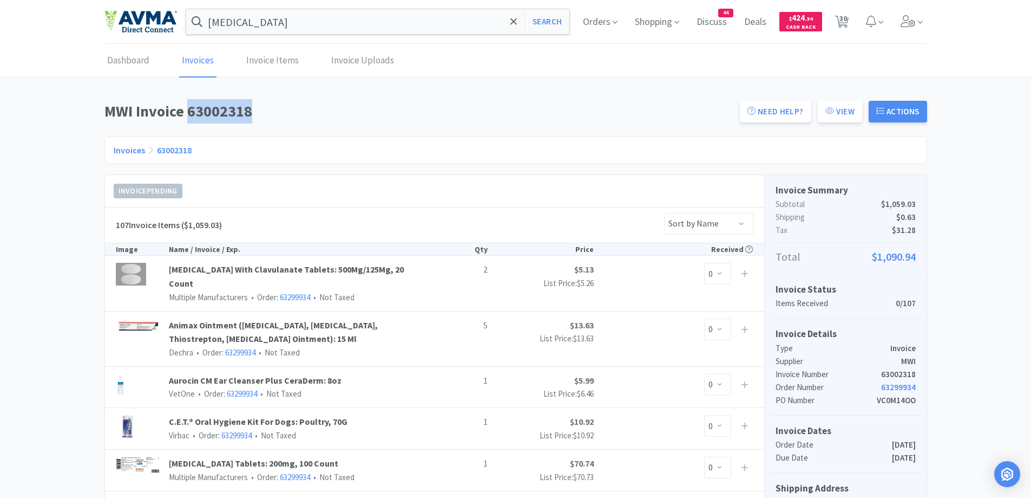
drag, startPoint x: 187, startPoint y: 105, endPoint x: 294, endPoint y: 128, distance: 109.1
click at [294, 128] on div "MWI Invoice 63002318 Need Help? View Actions" at bounding box center [516, 114] width 823 height 31
copy h1 "63002318"
drag, startPoint x: 402, startPoint y: 117, endPoint x: 151, endPoint y: 100, distance: 251.8
click at [400, 117] on h1 "MWI Invoice 63002318" at bounding box center [419, 111] width 629 height 24
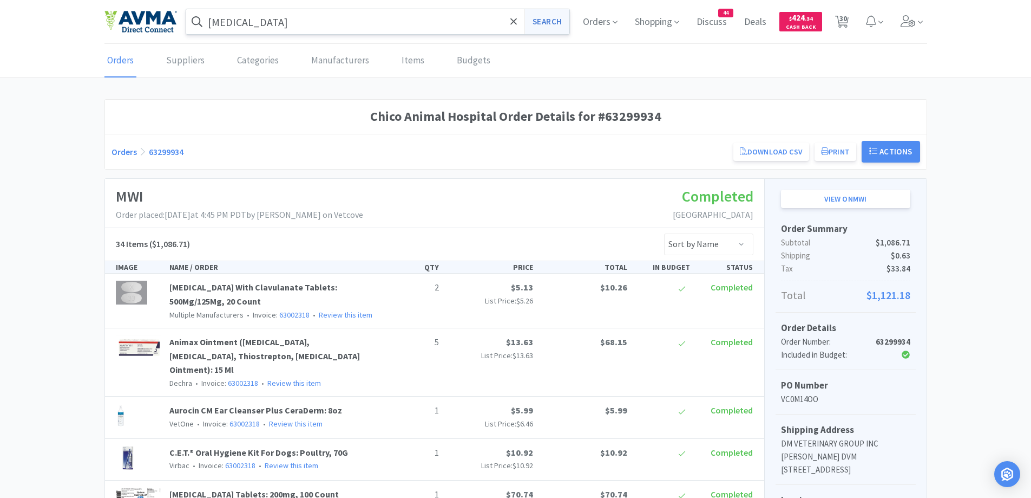
click at [534, 13] on button "Search" at bounding box center [547, 21] width 45 height 25
select select "1"
select select "2"
select select "1"
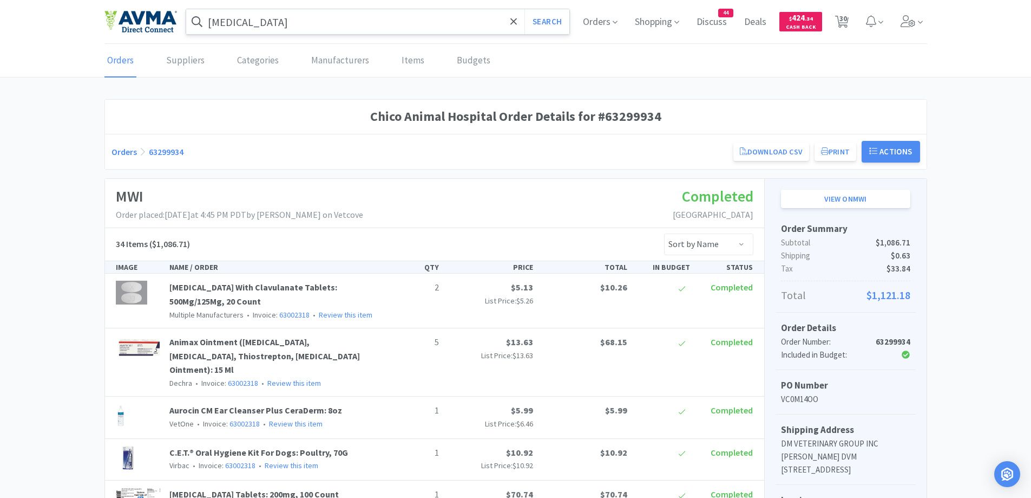
select select "1"
select select "7"
select select "1"
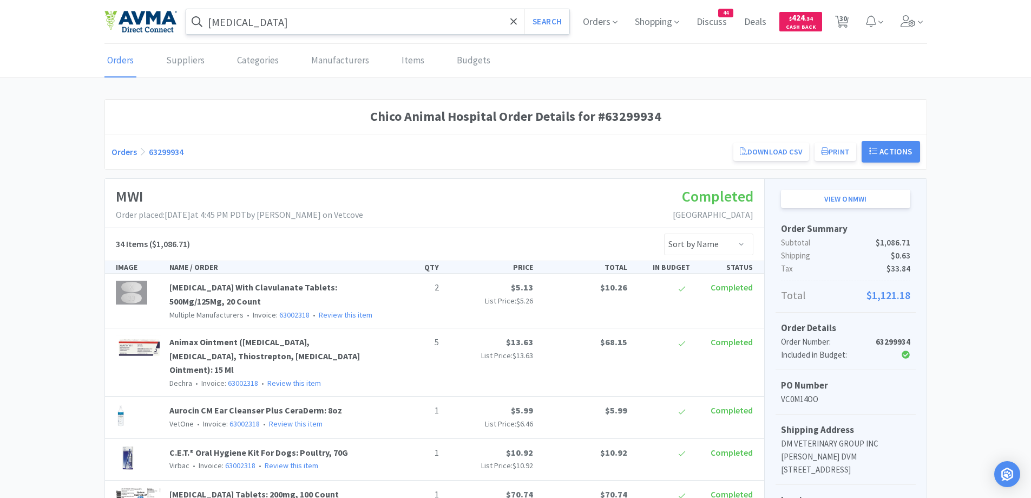
select select "1"
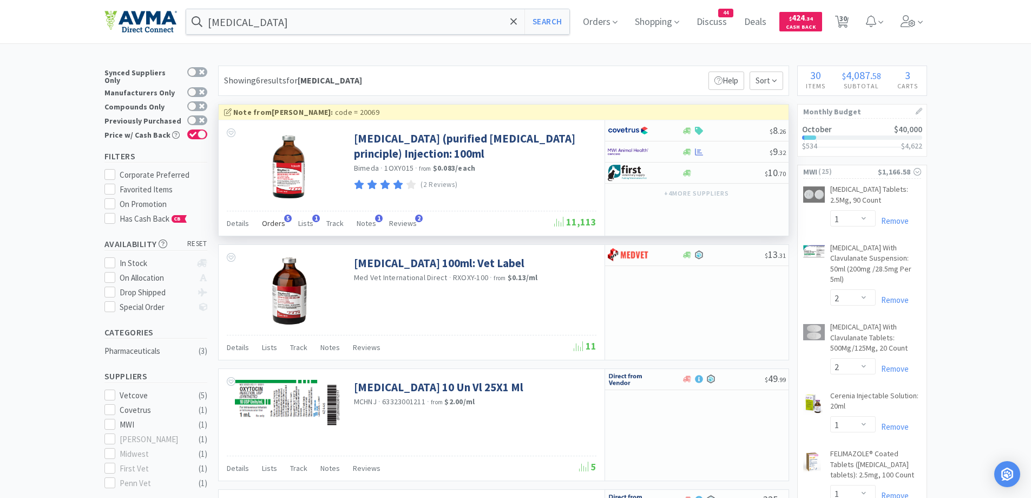
click at [273, 223] on span "Orders" at bounding box center [273, 223] width 23 height 10
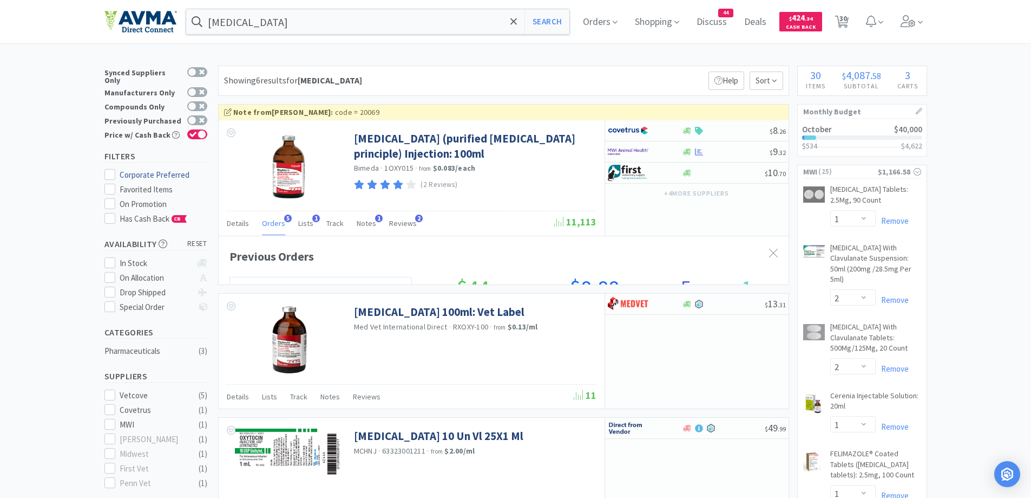
scroll to position [280, 570]
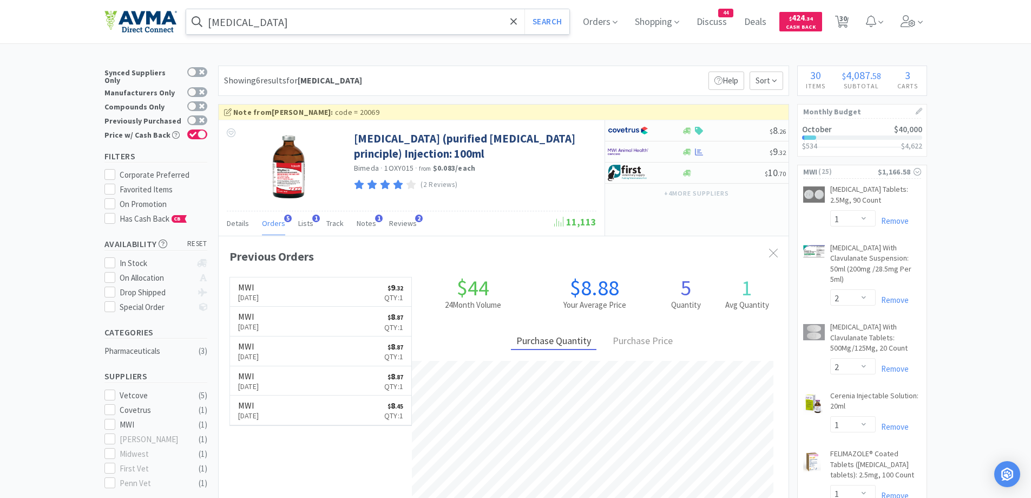
click at [404, 27] on input "[MEDICAL_DATA]" at bounding box center [378, 21] width 384 height 25
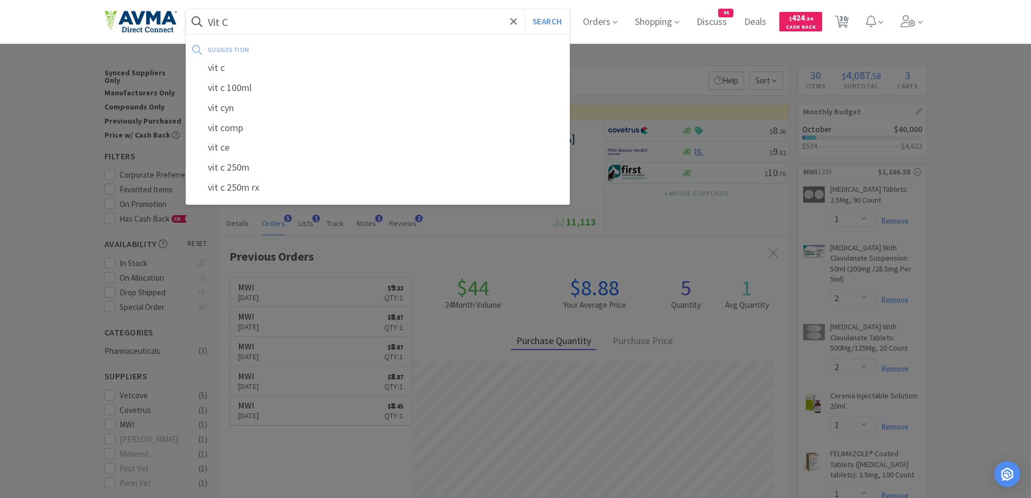
click at [525, 9] on button "Search" at bounding box center [547, 21] width 45 height 25
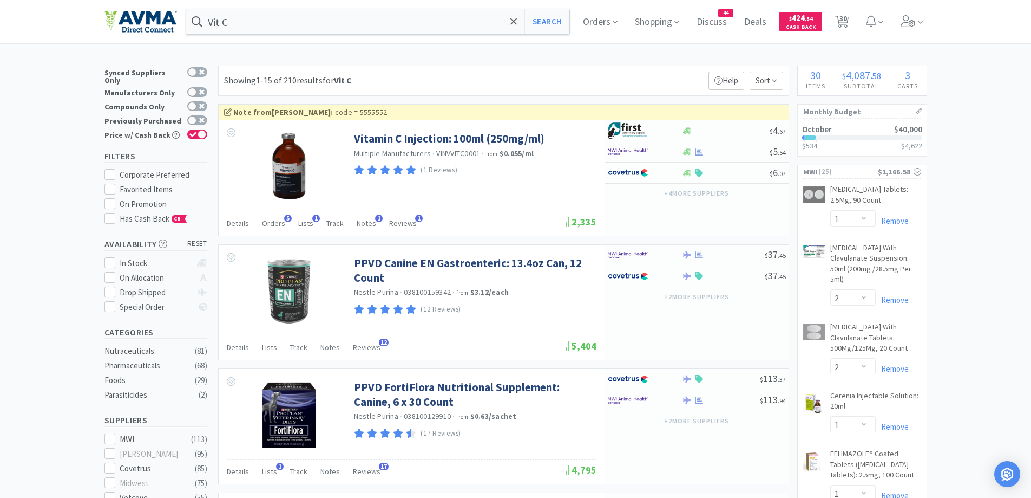
click at [468, 83] on div "Showing 1-15 of 210 results for Vit C Filters Help Sort" at bounding box center [503, 81] width 571 height 30
click at [579, 78] on div "Showing 1-15 of 210 results for Vit C Filters Help Sort" at bounding box center [503, 81] width 571 height 30
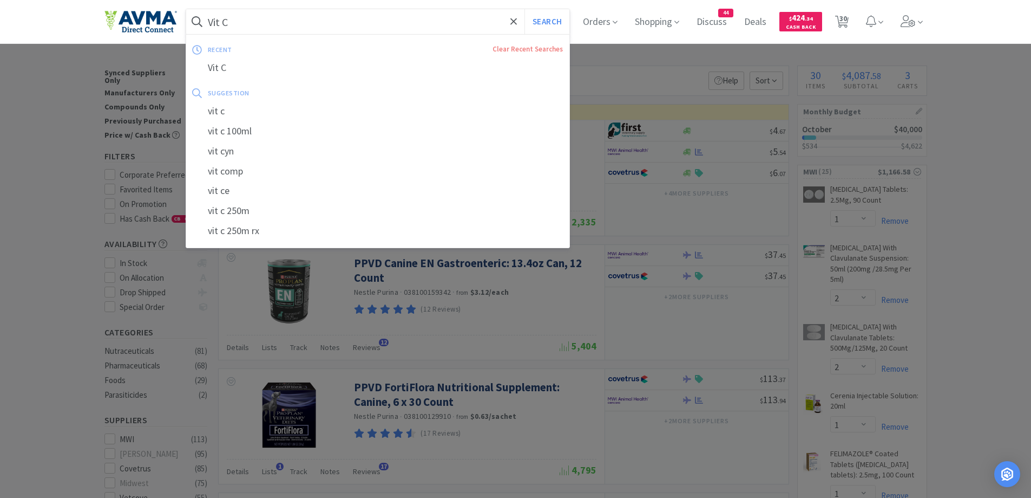
click at [327, 23] on input "Vit C" at bounding box center [378, 21] width 384 height 25
click at [316, 26] on input "Vit C" at bounding box center [378, 21] width 384 height 25
click at [228, 24] on input "Vit C" at bounding box center [378, 21] width 384 height 25
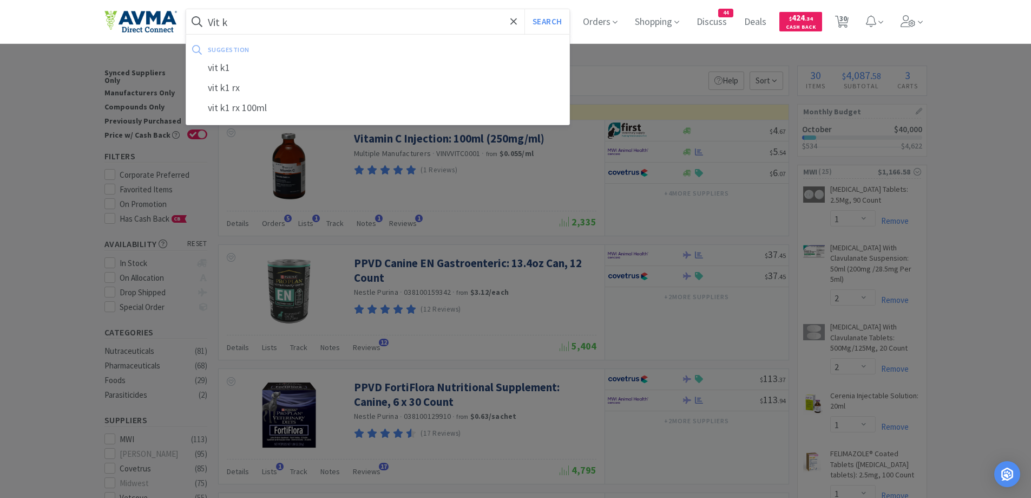
click at [525, 9] on button "Search" at bounding box center [547, 21] width 45 height 25
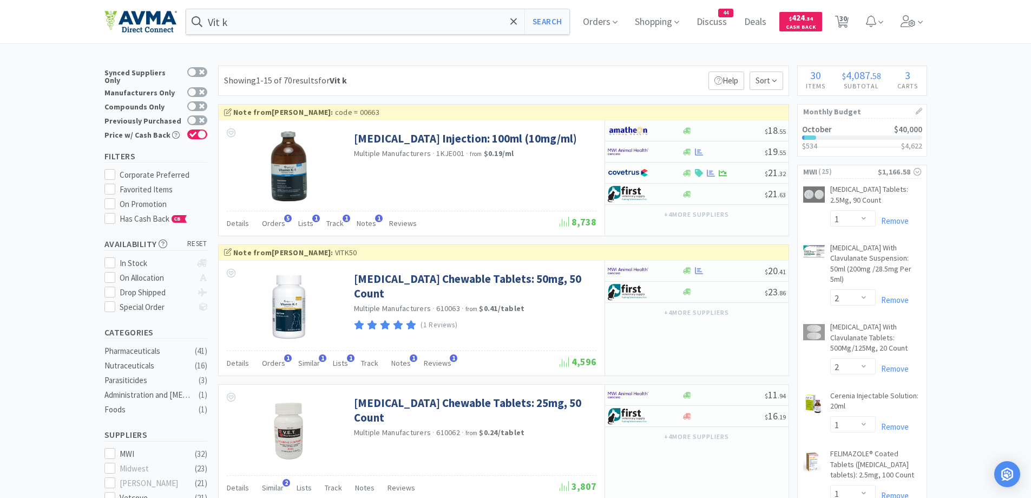
click at [617, 71] on div "Showing 1-15 of 70 results for Vit k Filters Help Sort" at bounding box center [503, 81] width 571 height 30
click at [270, 223] on span "Orders" at bounding box center [273, 223] width 23 height 10
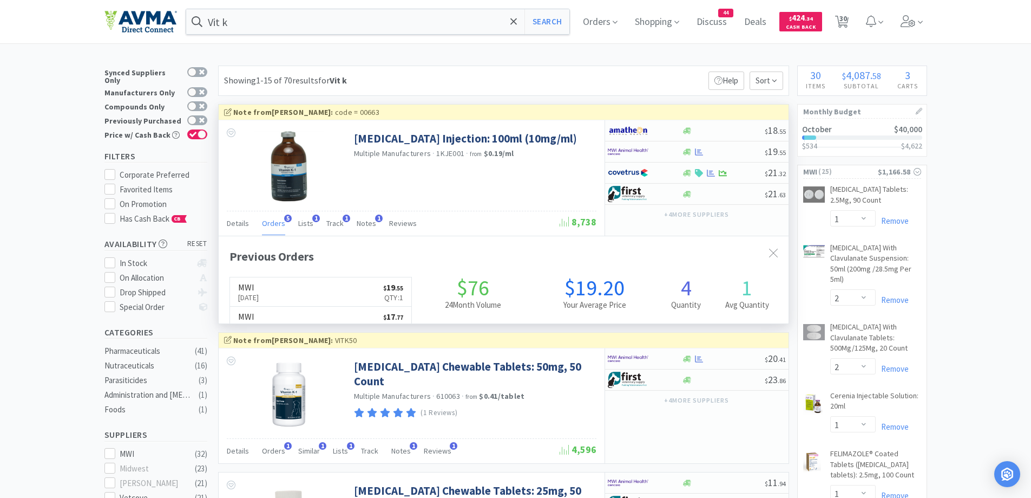
scroll to position [280, 570]
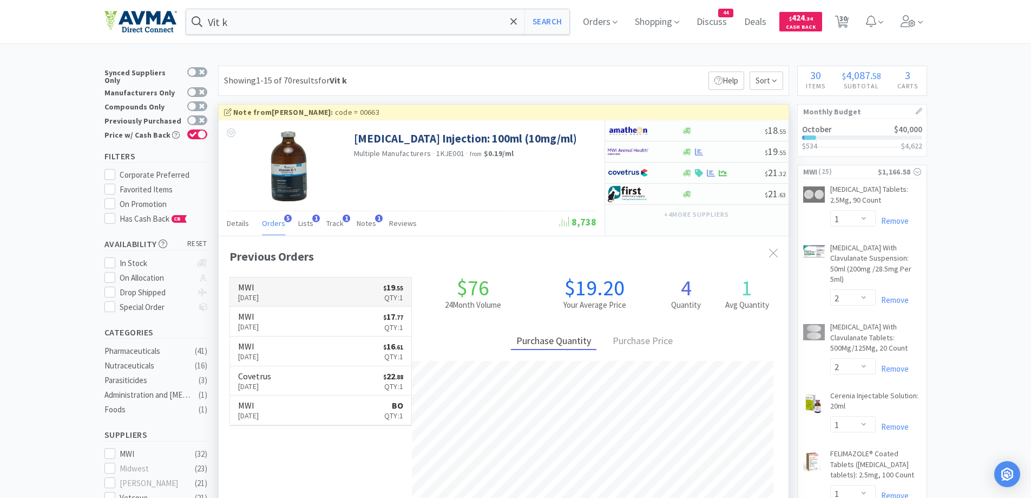
click at [317, 281] on link "MWI [DATE] $ 19 . 55 Qty: 1" at bounding box center [321, 292] width 182 height 30
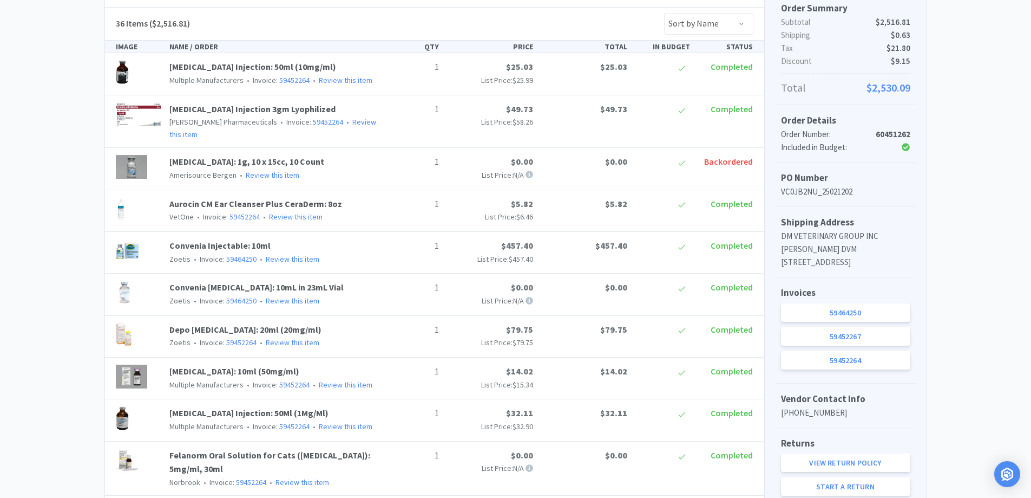
scroll to position [325, 0]
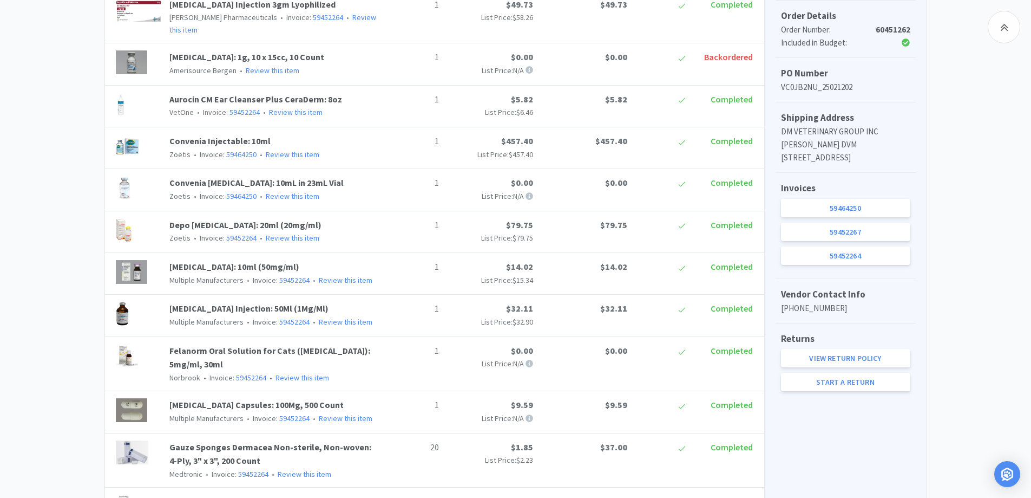
click at [848, 278] on div "Invoices 59464250 59452267 59452264" at bounding box center [846, 226] width 140 height 106
click at [850, 265] on link "59452264" at bounding box center [845, 255] width 129 height 18
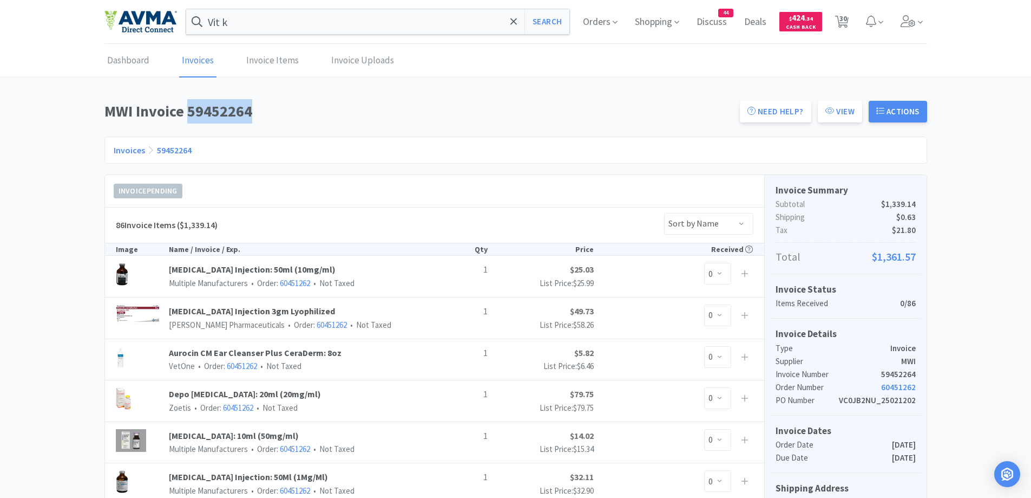
drag, startPoint x: 188, startPoint y: 110, endPoint x: 258, endPoint y: 109, distance: 69.9
click at [258, 109] on h1 "MWI Invoice 59452264" at bounding box center [419, 111] width 629 height 24
copy h1 "59452264"
click at [848, 21] on icon at bounding box center [842, 22] width 14 height 12
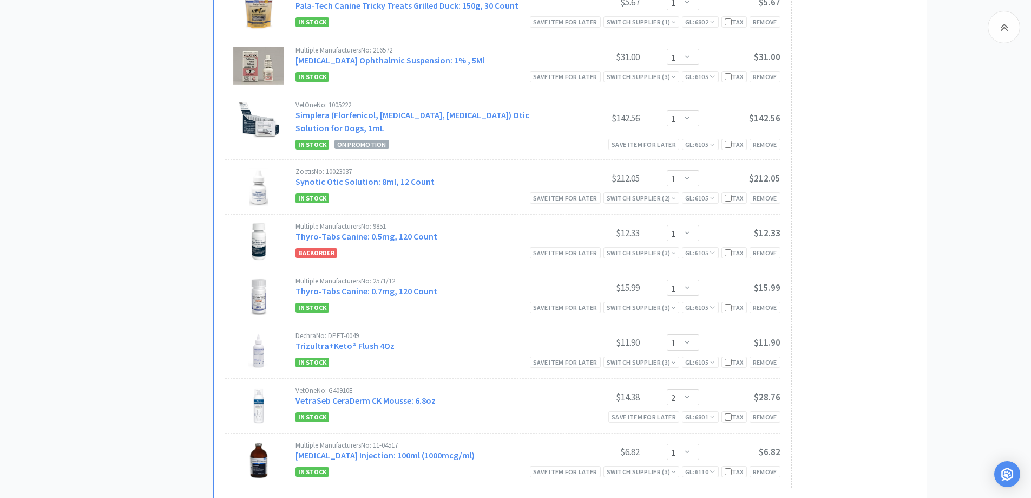
scroll to position [1671, 0]
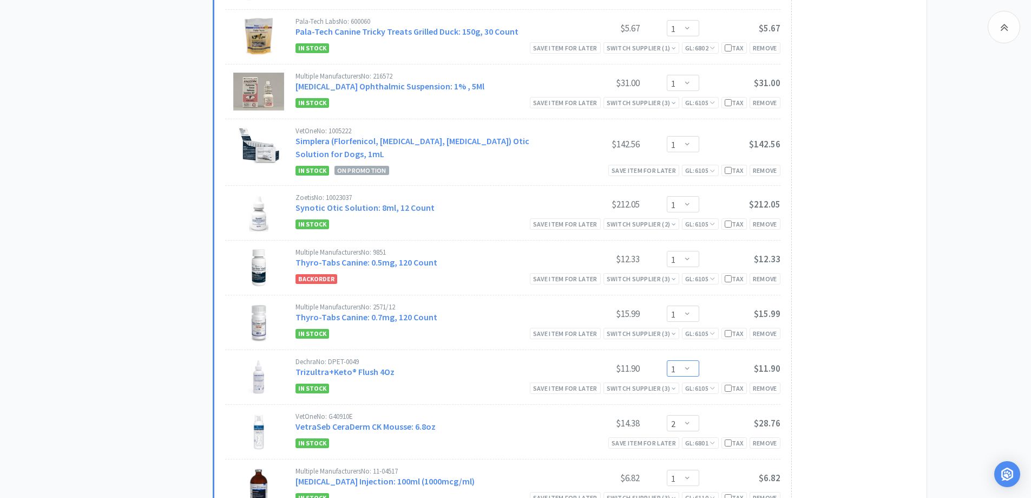
click at [691, 360] on select "Enter Quantity 1 2 3 4 5 6 7 8 9 10 11 12 13 14 15 16 17 18 19 20 Enter Quantity" at bounding box center [683, 368] width 32 height 16
click at [667, 360] on select "Enter Quantity 1 2 3 4 5 6 7 8 9 10 11 12 13 14 15 16 17 18 19 20 Enter Quantity" at bounding box center [683, 368] width 32 height 16
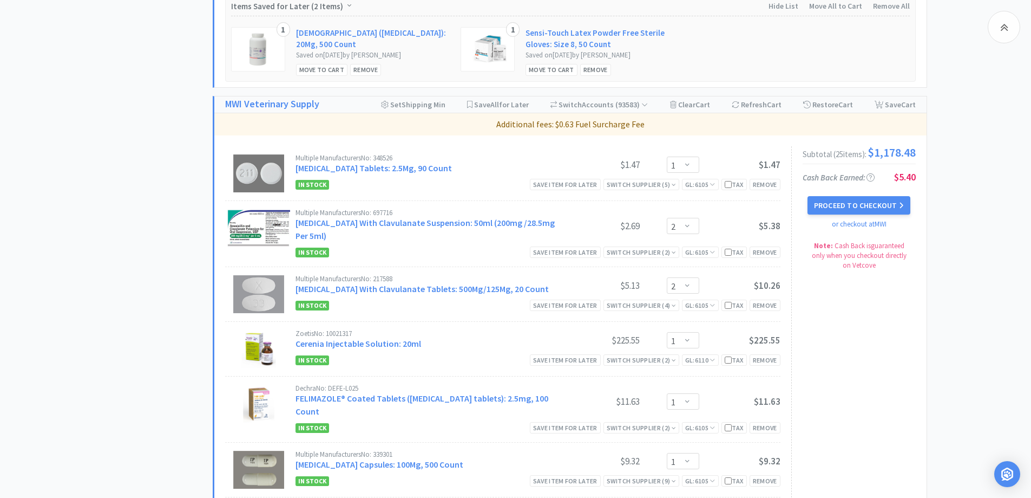
scroll to position [480, 0]
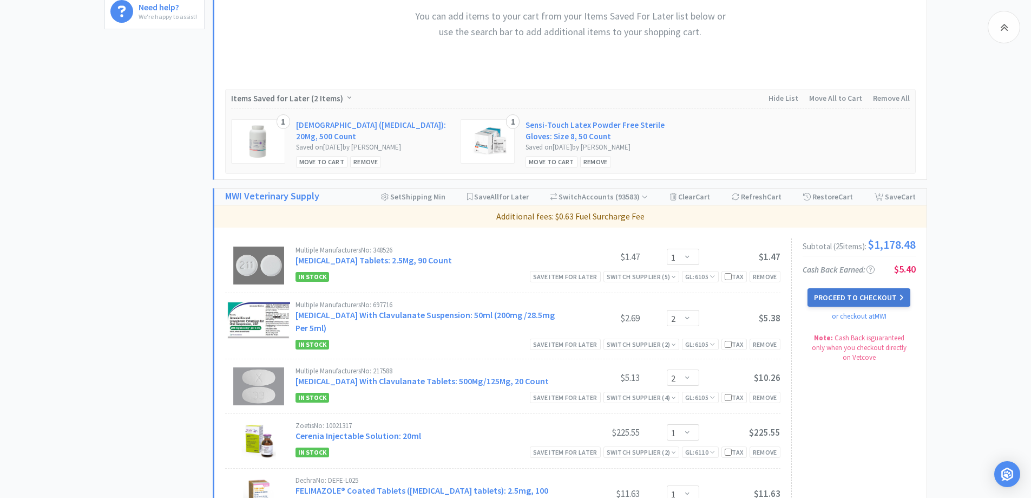
click at [848, 303] on button "Proceed to Checkout" at bounding box center [859, 297] width 103 height 18
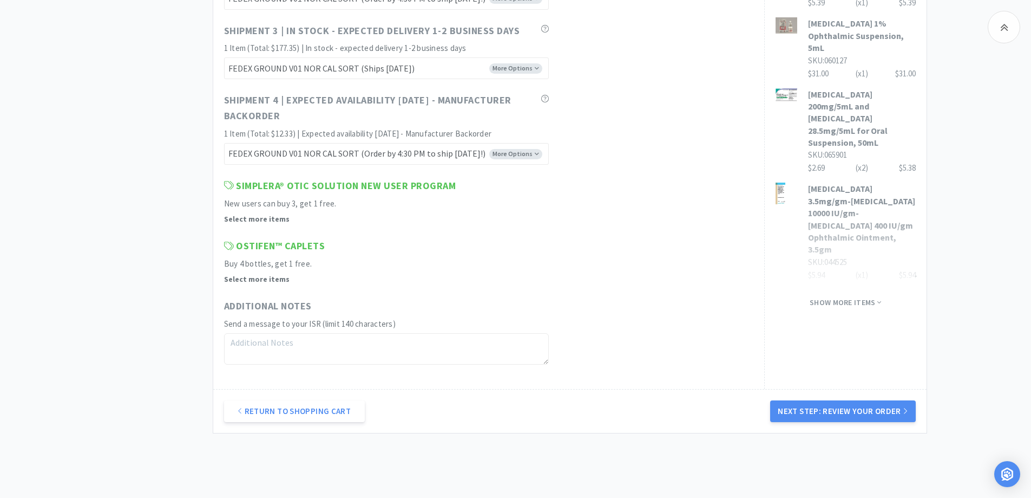
scroll to position [866, 0]
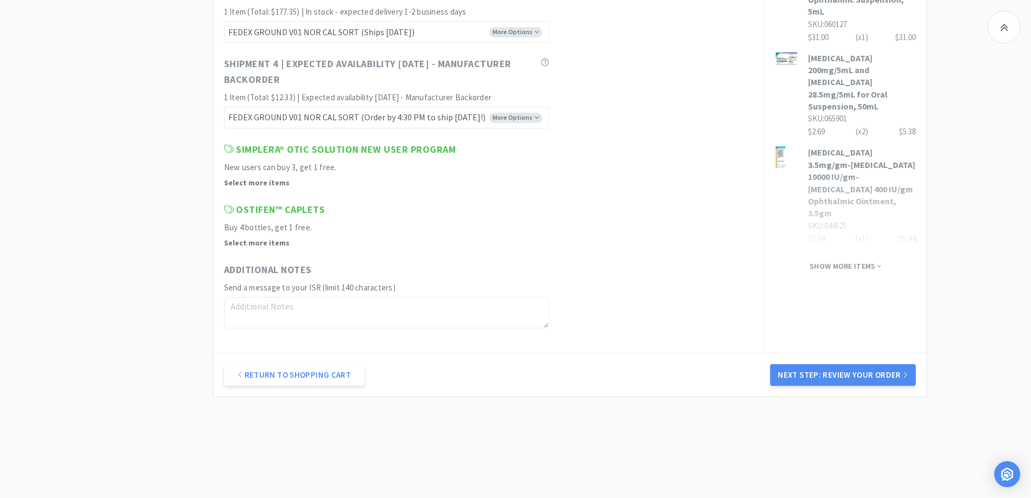
drag, startPoint x: 881, startPoint y: 381, endPoint x: 884, endPoint y: 371, distance: 10.1
click at [881, 380] on button "Next Step: Review Your Order" at bounding box center [843, 375] width 145 height 22
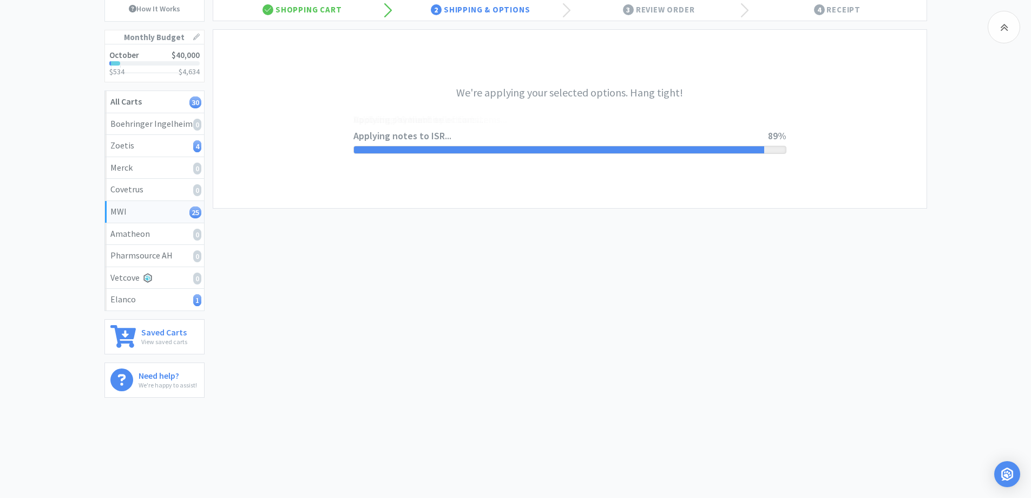
scroll to position [0, 0]
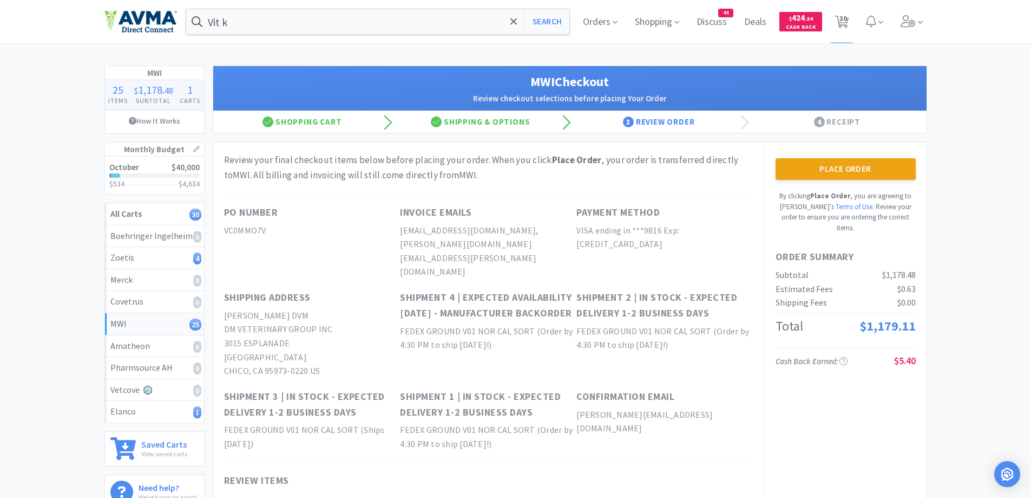
click at [877, 183] on div "Place Order By clicking Place Order , you are agreeing to Vetcove's Terms of Us…" at bounding box center [846, 195] width 140 height 75
click at [885, 172] on button "Place Order" at bounding box center [846, 169] width 140 height 22
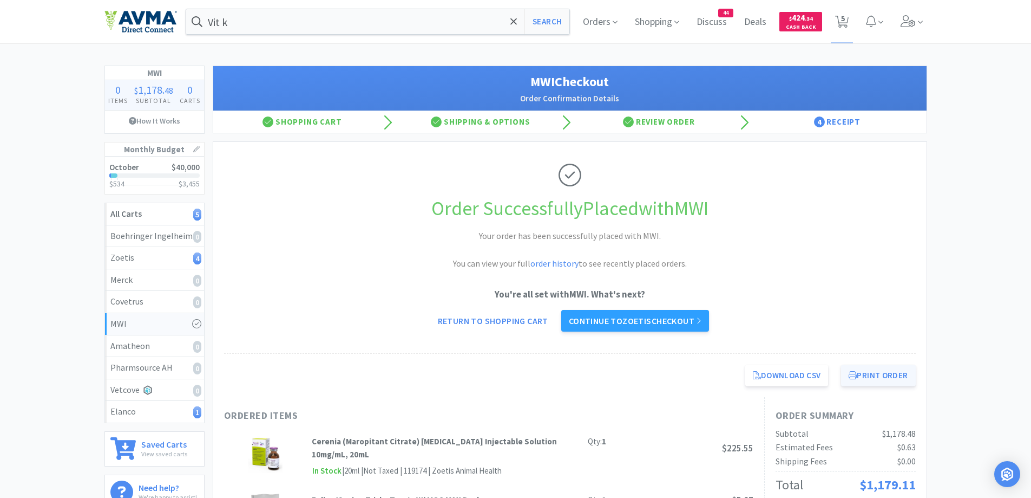
click at [866, 370] on button "Print Order" at bounding box center [878, 375] width 74 height 22
click at [671, 323] on link "Continue to Zoetis checkout" at bounding box center [635, 321] width 148 height 22
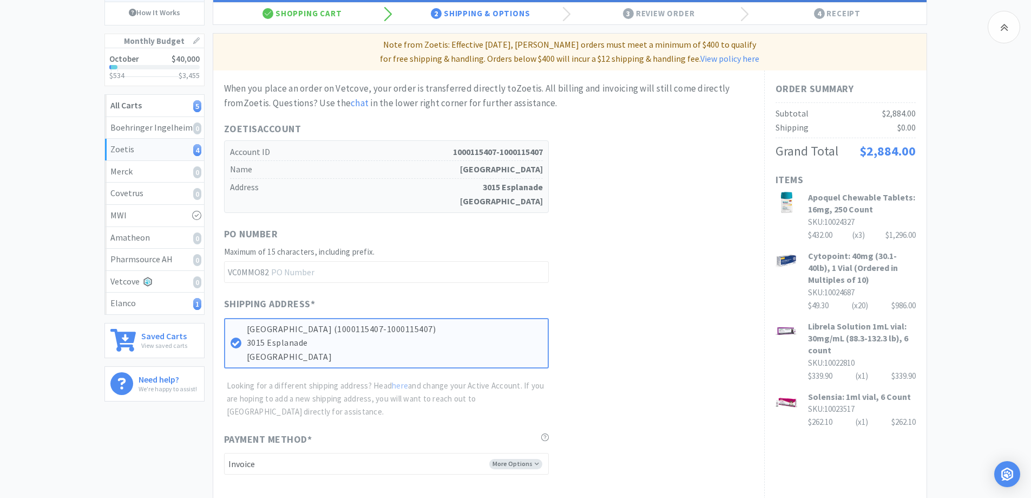
scroll to position [217, 0]
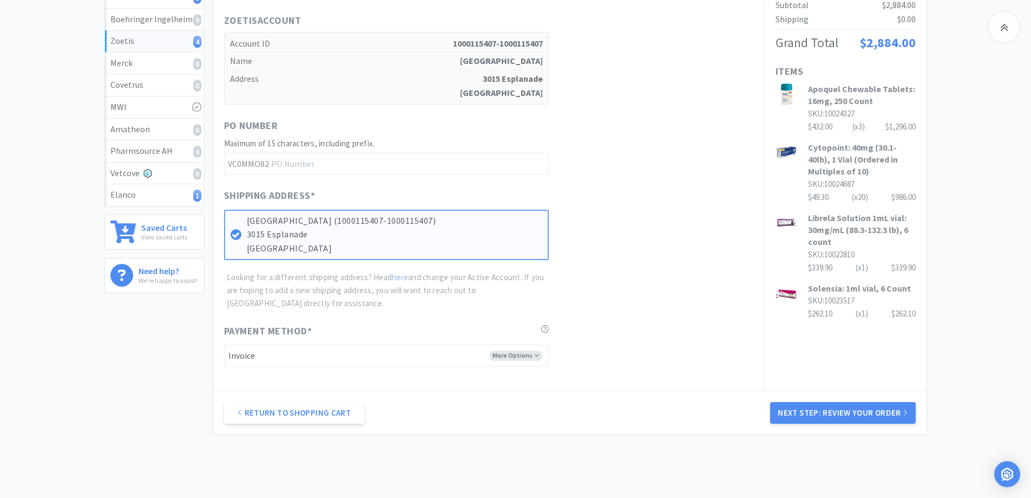
click at [674, 316] on div "When you place an order on Vetcove, your order is transferred directly to Zoeti…" at bounding box center [489, 170] width 530 height 394
click at [798, 420] on button "Next Step: Review Your Order" at bounding box center [843, 413] width 145 height 22
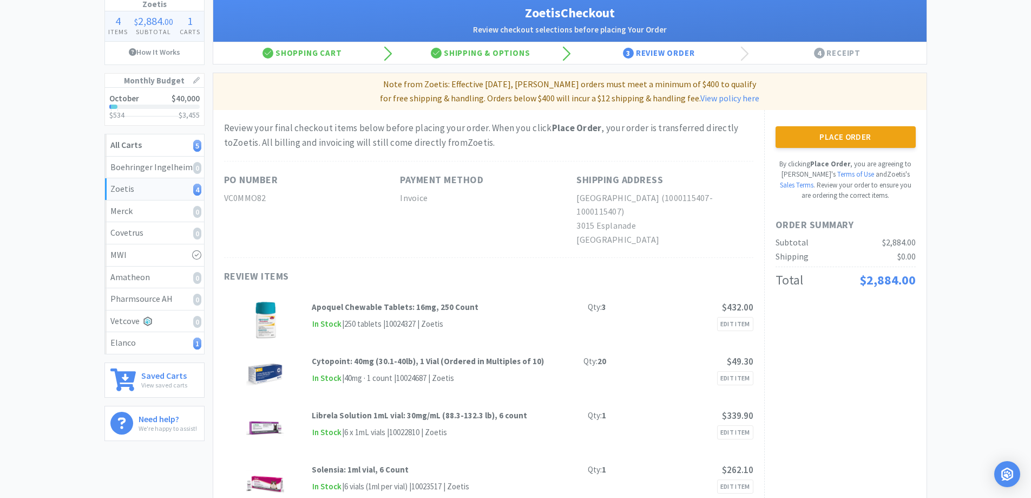
scroll to position [108, 0]
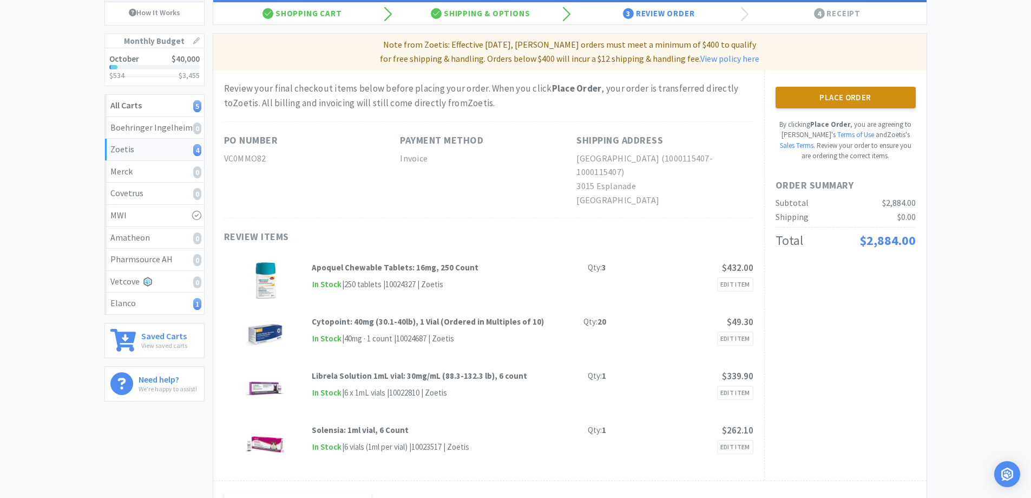
click at [790, 99] on button "Place Order" at bounding box center [846, 98] width 140 height 22
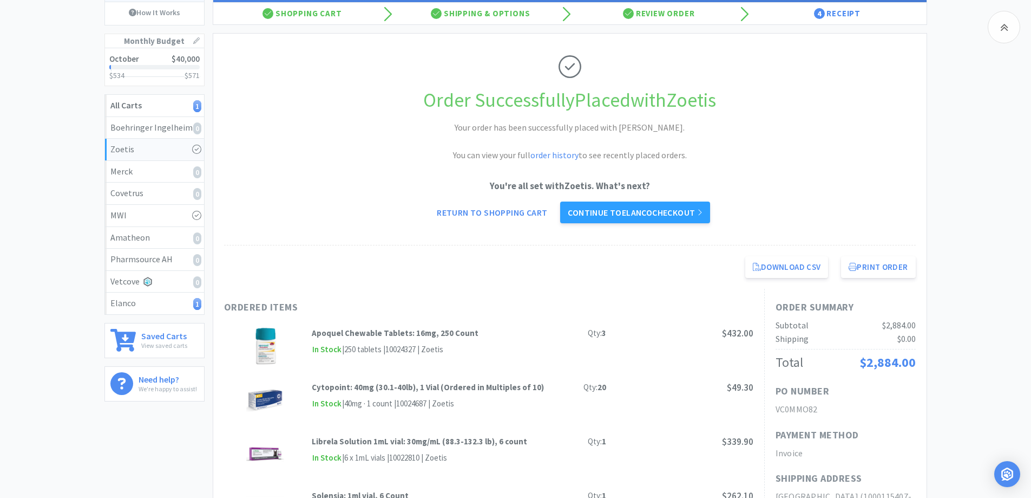
scroll to position [217, 0]
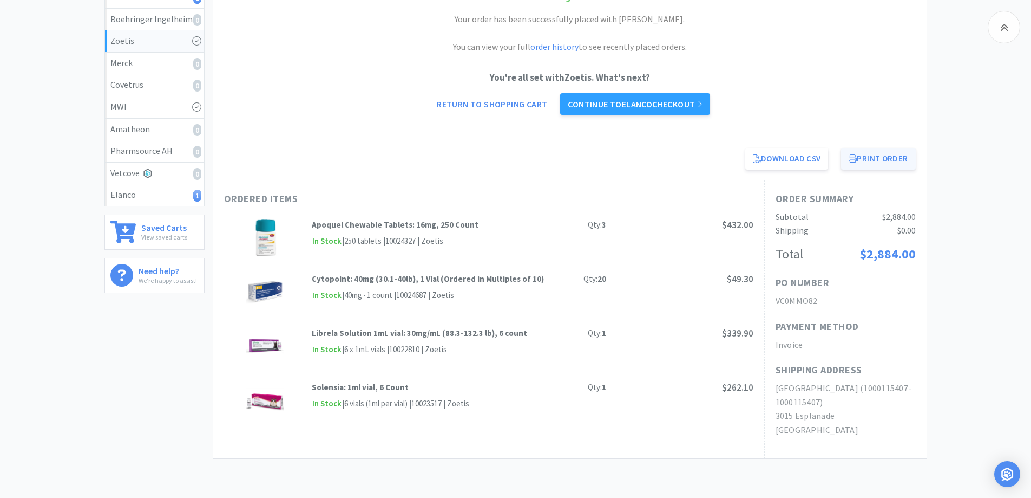
click at [873, 153] on button "Print Order" at bounding box center [878, 159] width 74 height 22
click at [618, 97] on link "Continue to Elanco checkout" at bounding box center [634, 104] width 149 height 22
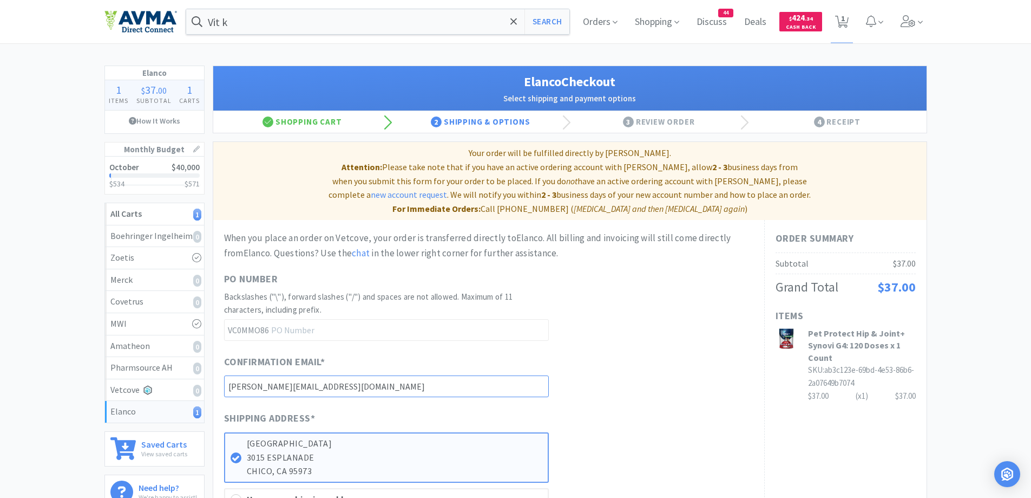
scroll to position [108, 0]
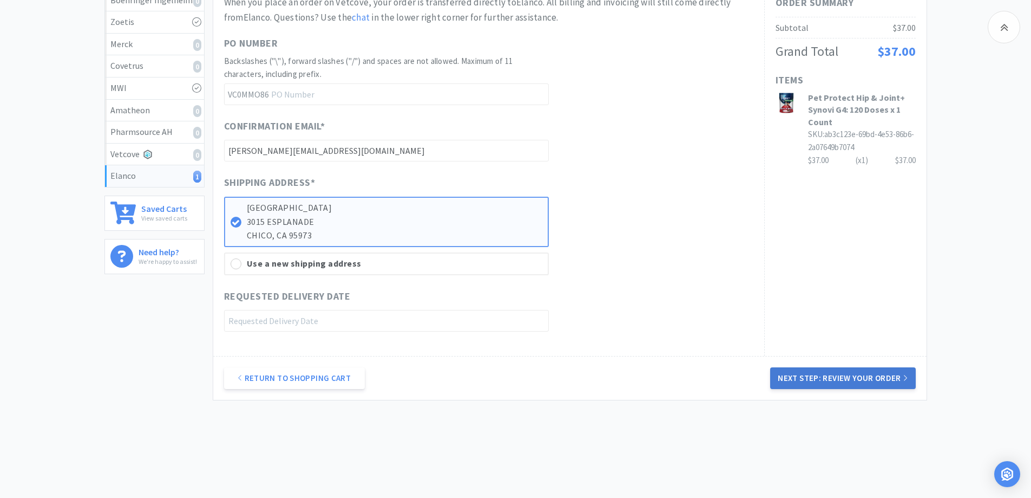
click at [858, 367] on button "Next Step: Review Your Order" at bounding box center [843, 378] width 145 height 22
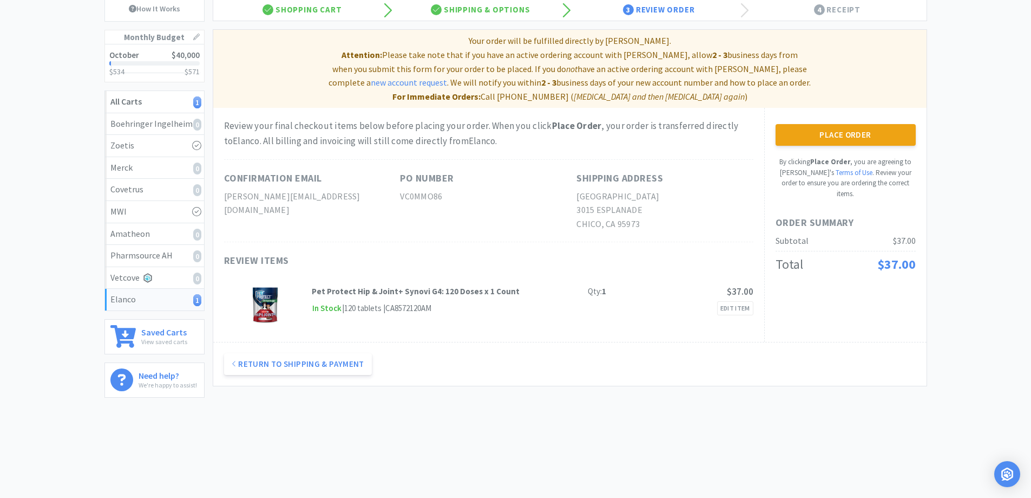
scroll to position [0, 0]
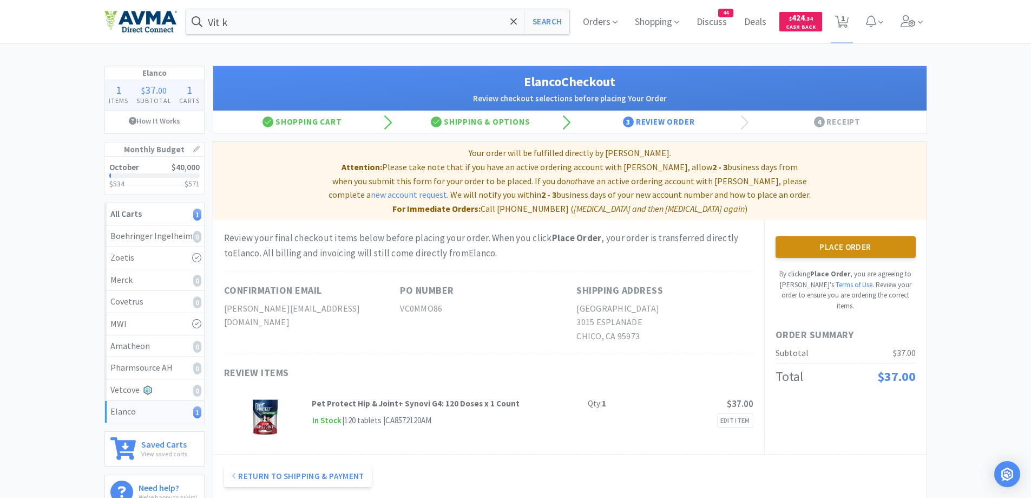
click at [829, 239] on button "Place Order" at bounding box center [846, 247] width 140 height 22
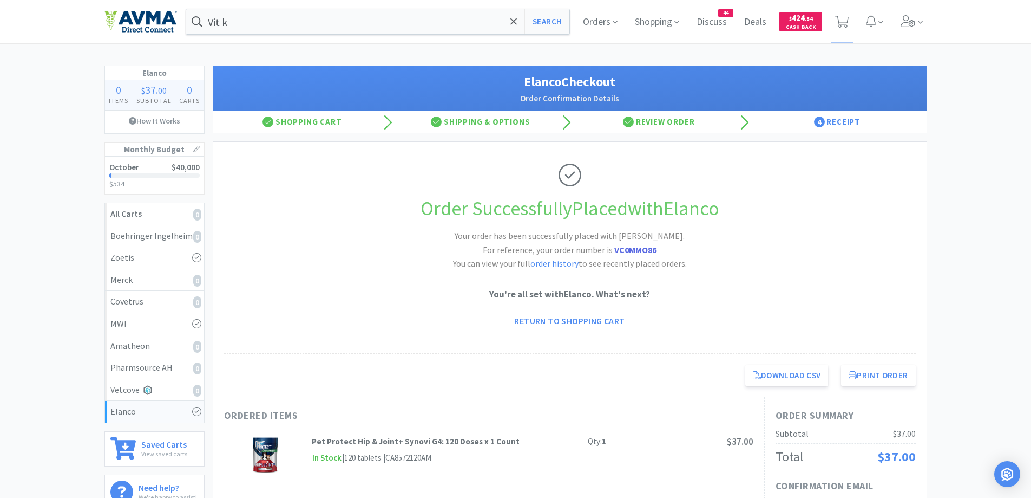
click at [901, 387] on div "Download CSV Print Order Chico Animal Hospital Direct Checkout for Elanco [DATE…" at bounding box center [570, 375] width 714 height 43
click at [898, 375] on button "Print Order" at bounding box center [878, 375] width 74 height 22
click at [595, 19] on span "Orders" at bounding box center [600, 21] width 43 height 43
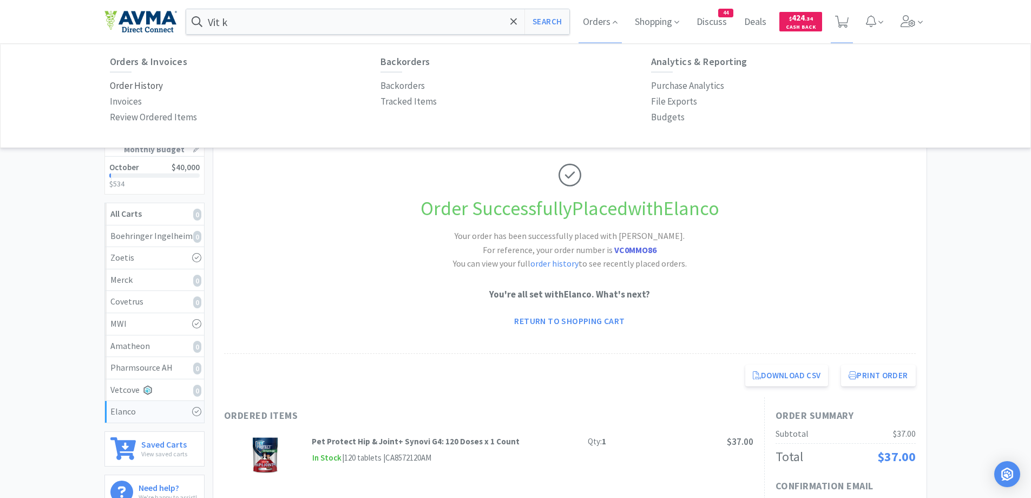
click at [134, 81] on p "Order History" at bounding box center [136, 86] width 53 height 15
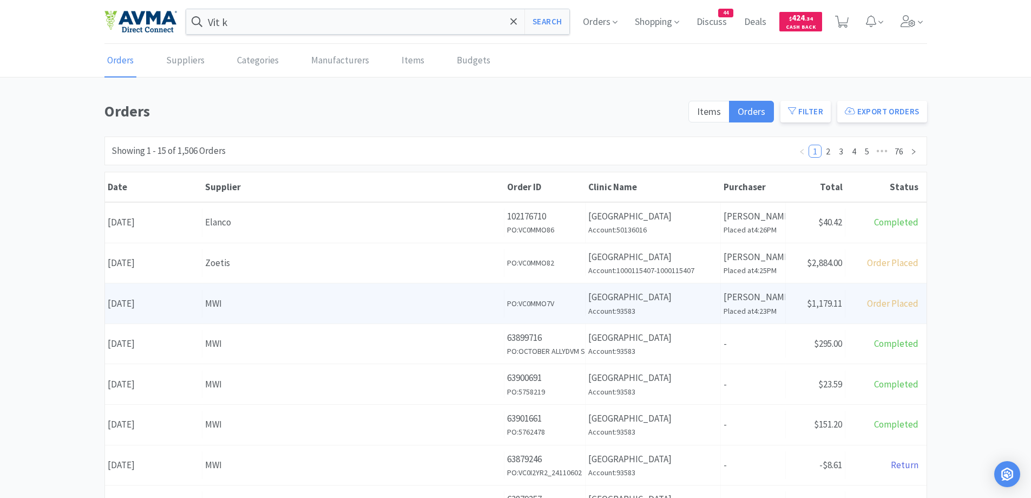
click at [402, 286] on div "Date [DATE] Supplier MWI Order ID PO: VC0MMO7V Clinic Name [GEOGRAPHIC_DATA] Ac…" at bounding box center [516, 303] width 822 height 40
click at [230, 301] on div "MWI" at bounding box center [353, 303] width 296 height 15
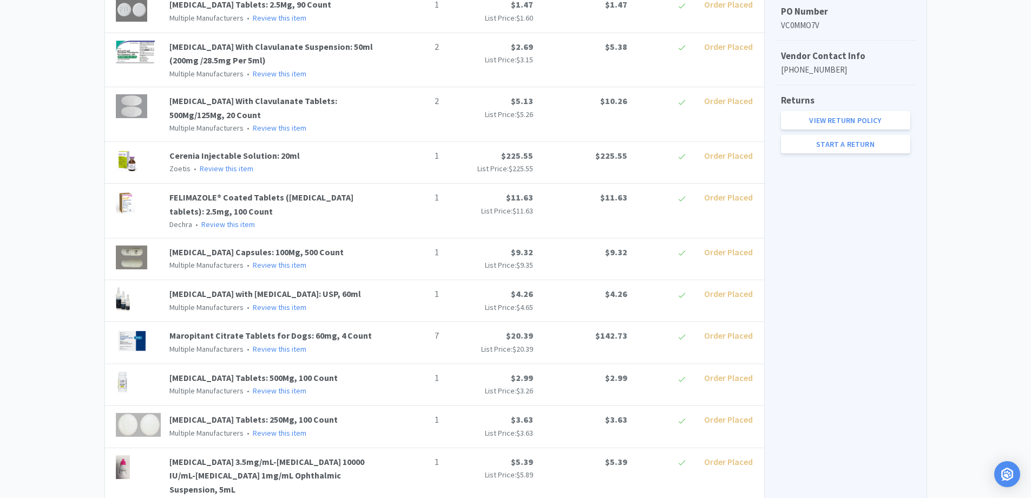
scroll to position [325, 0]
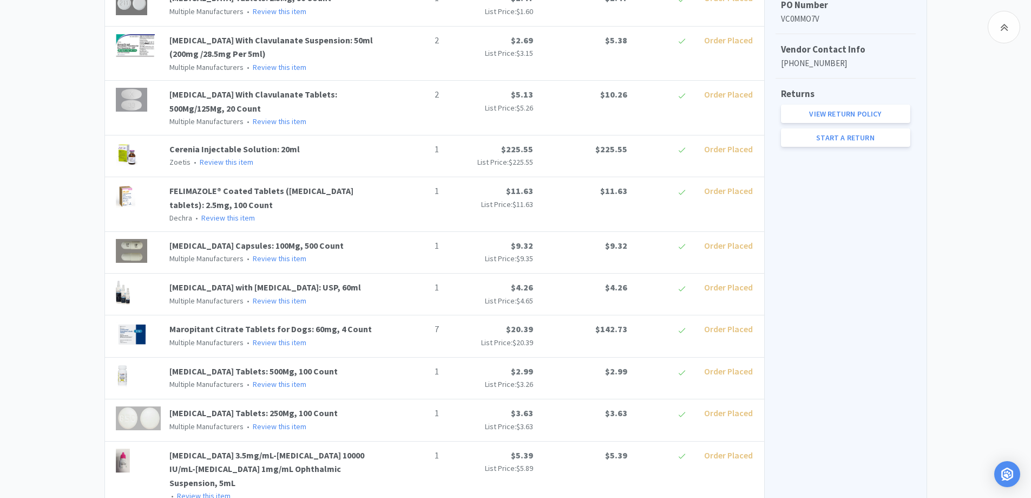
click at [38, 262] on div "Chico Animal Hospital Order Details for #VC0MMO7V Orders VC0MMO7V Download CSV …" at bounding box center [515, 483] width 1031 height 1418
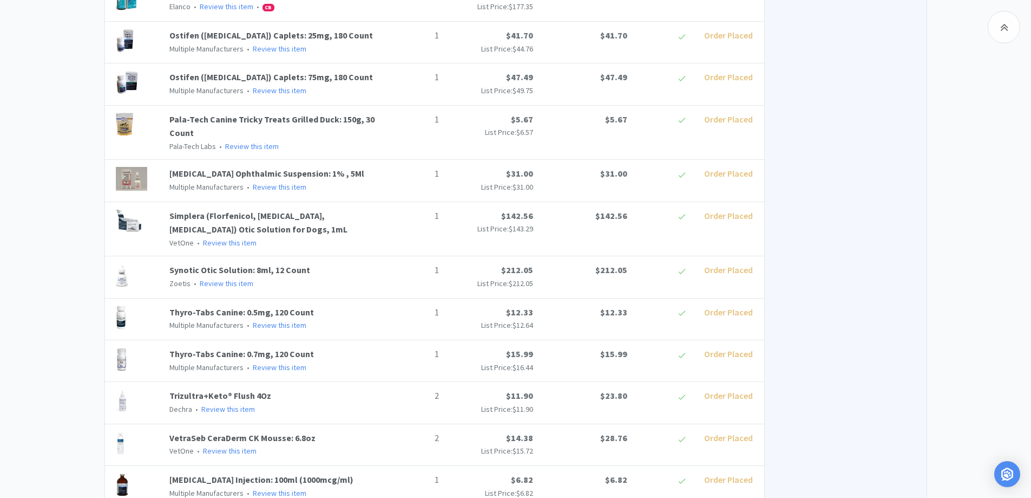
scroll to position [1078, 0]
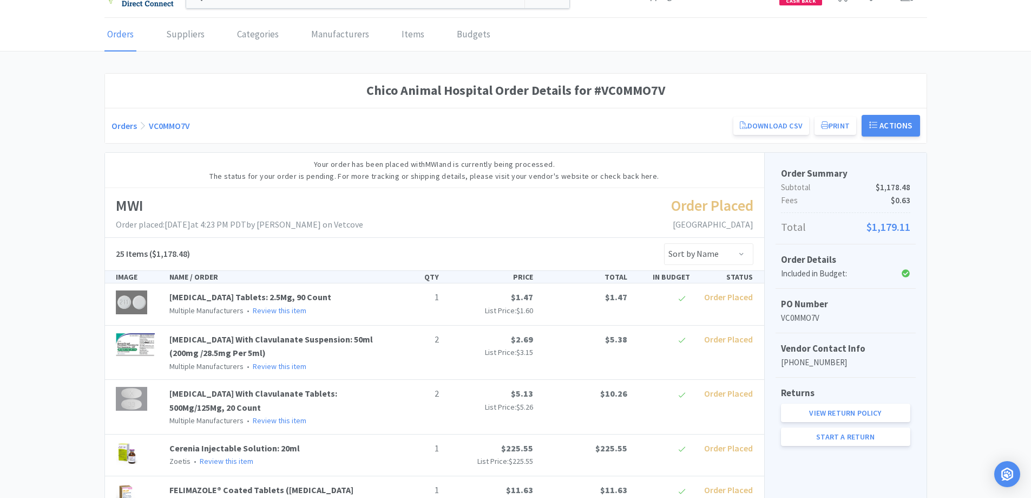
scroll to position [0, 0]
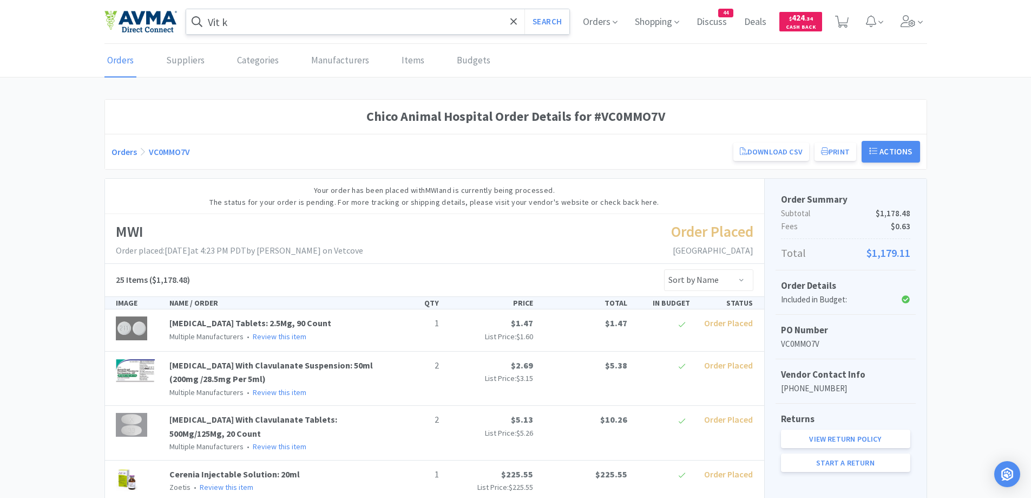
click at [323, 24] on input "Vit k" at bounding box center [378, 21] width 384 height 25
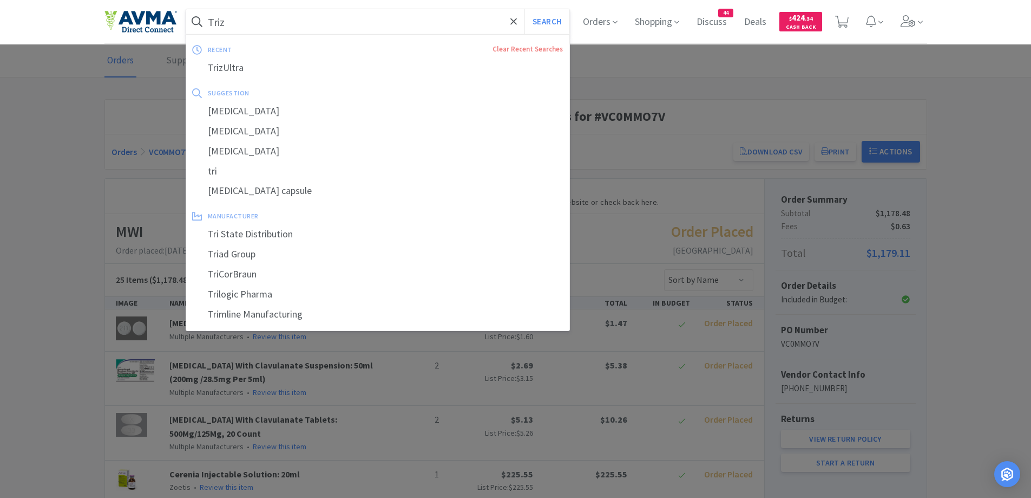
click at [525, 9] on button "Search" at bounding box center [547, 21] width 45 height 25
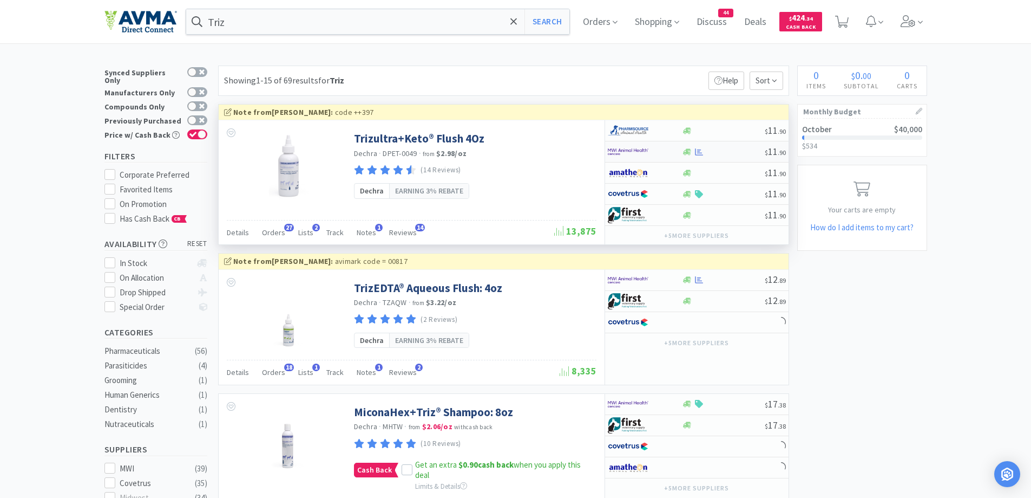
click at [685, 155] on icon at bounding box center [687, 152] width 8 height 8
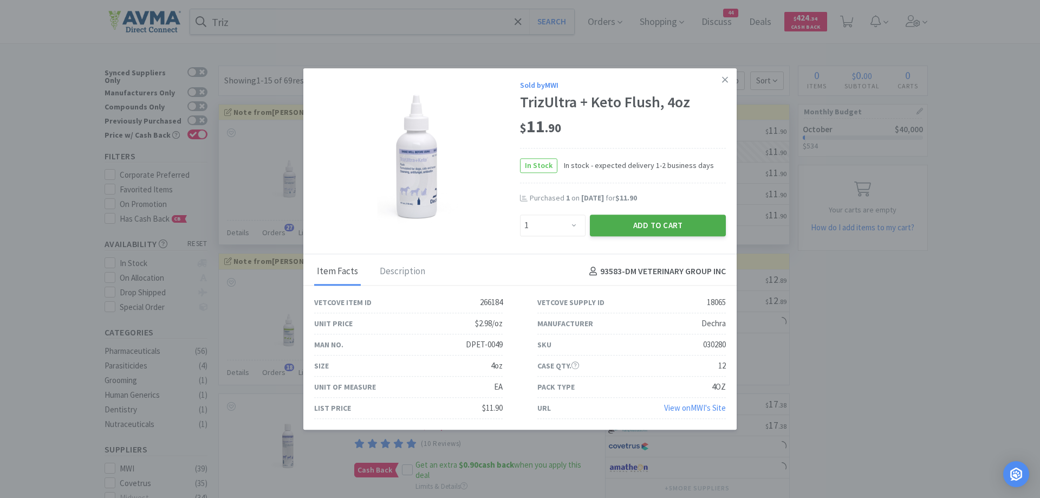
click at [632, 221] on button "Add to Cart" at bounding box center [658, 225] width 136 height 22
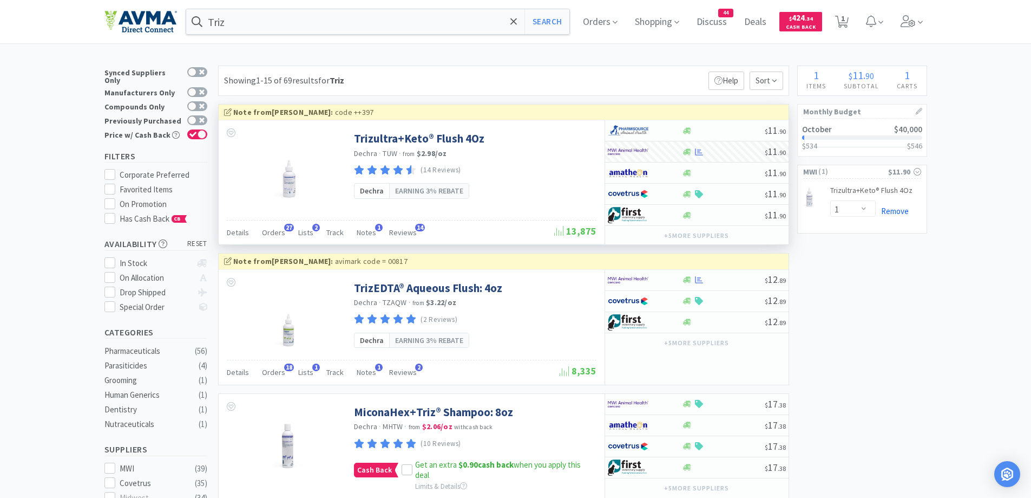
click at [891, 213] on link "Remove" at bounding box center [892, 211] width 33 height 10
